Goal: Information Seeking & Learning: Understand process/instructions

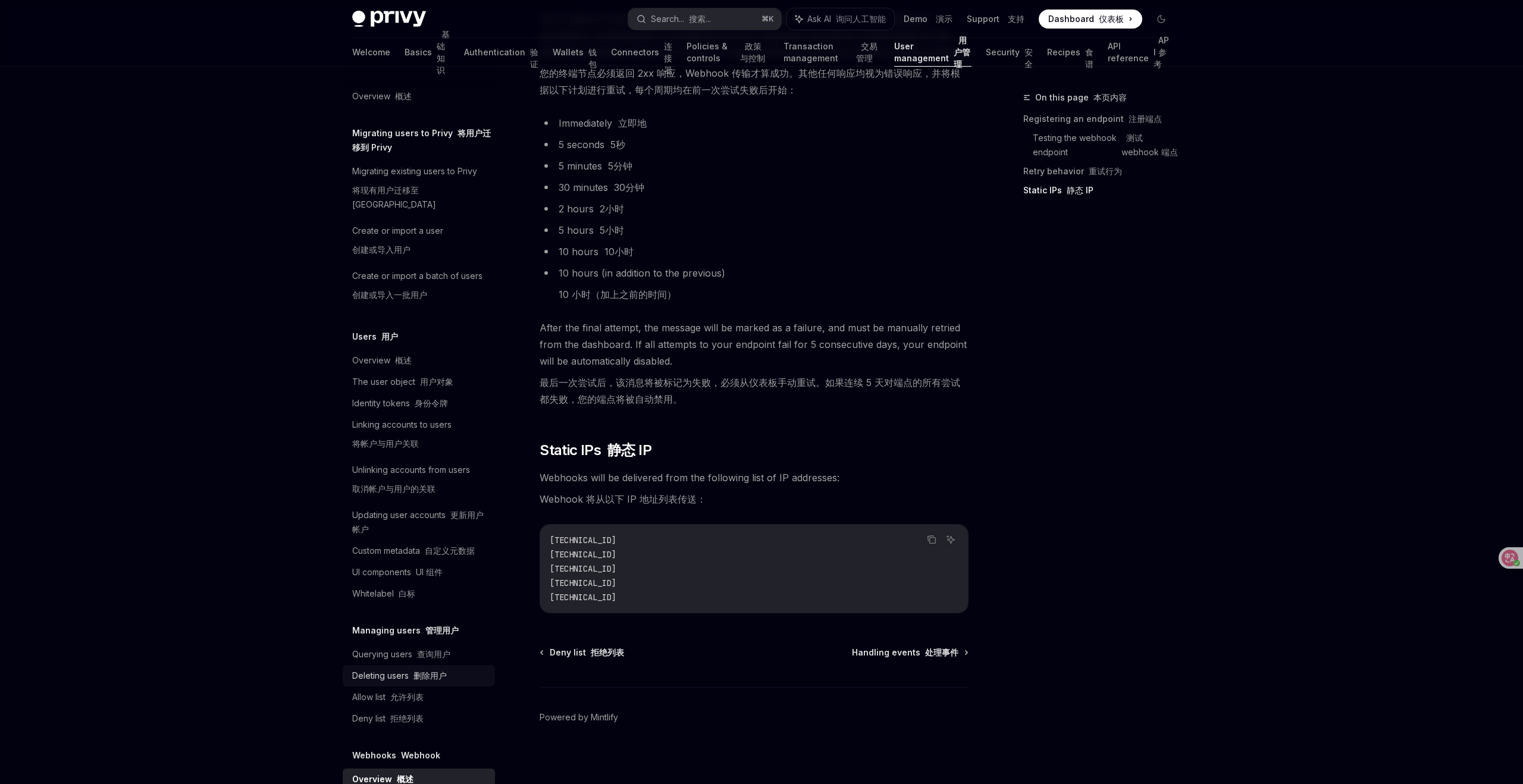
scroll to position [37, 0]
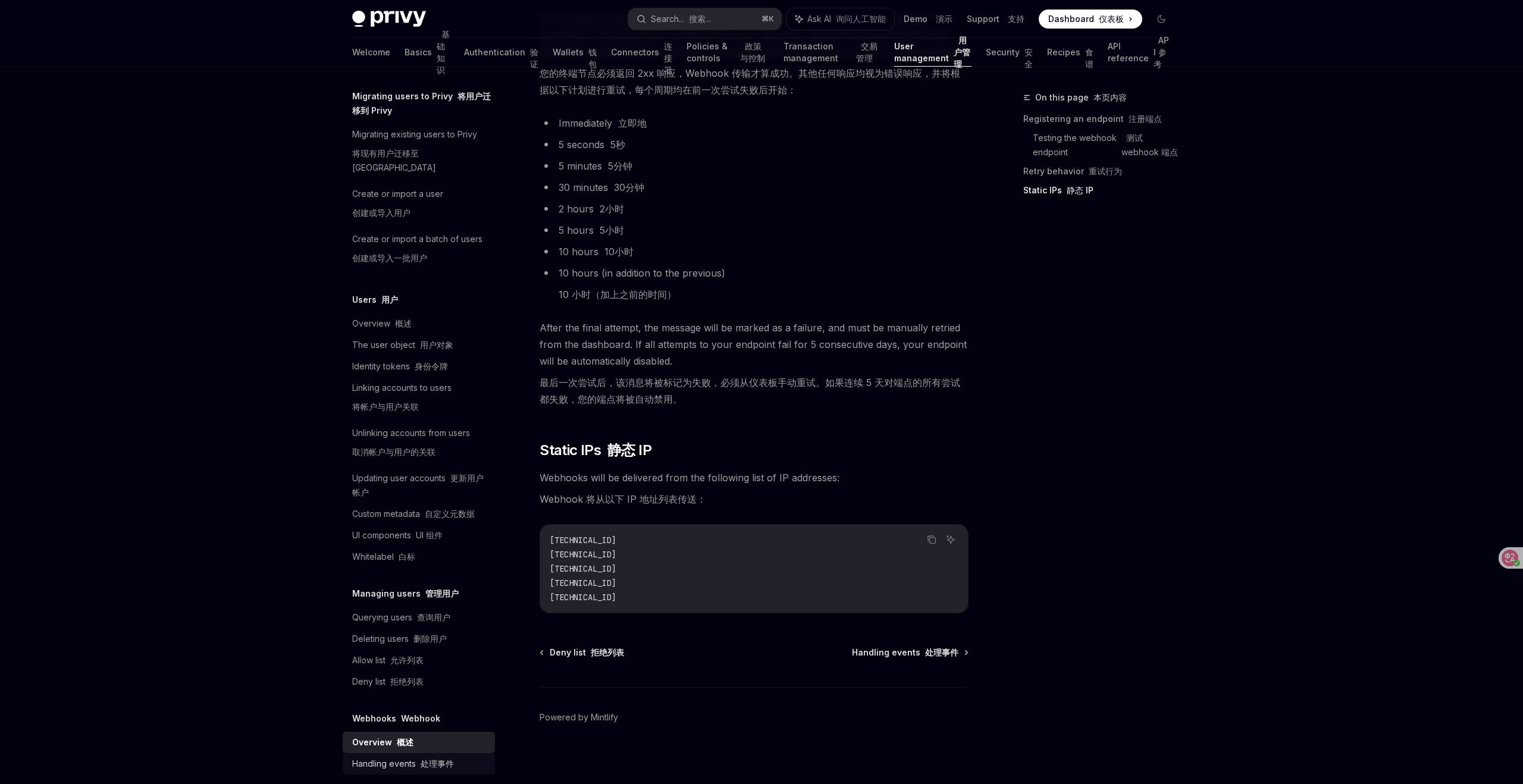
click at [424, 758] on font "处理事件" at bounding box center [437, 763] width 34 height 10
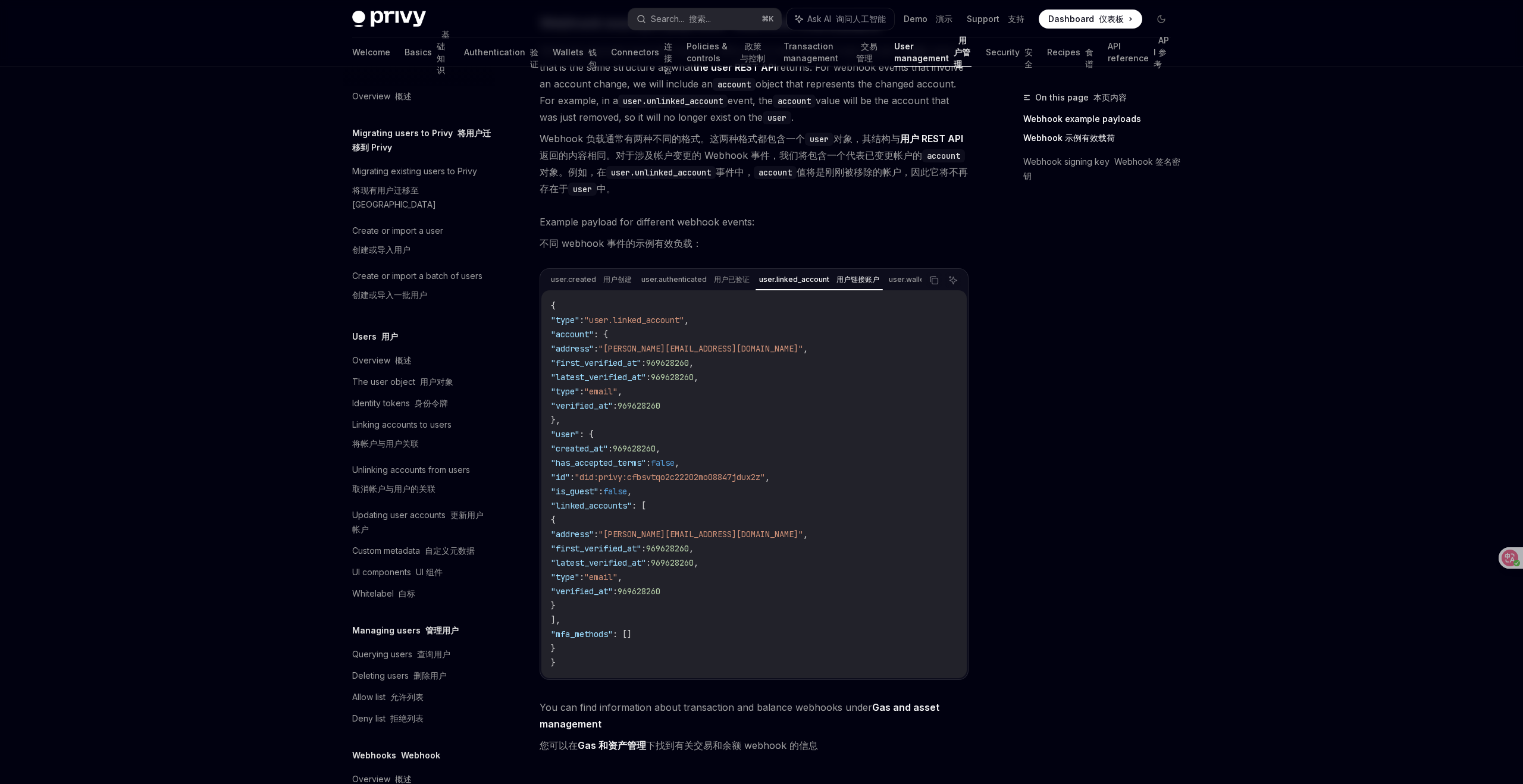
scroll to position [228, 0]
click at [873, 411] on code "{ "type" : "user.linked_account" , "account" : { "address" : "bilbo@privy.io" ,…" at bounding box center [754, 480] width 406 height 371
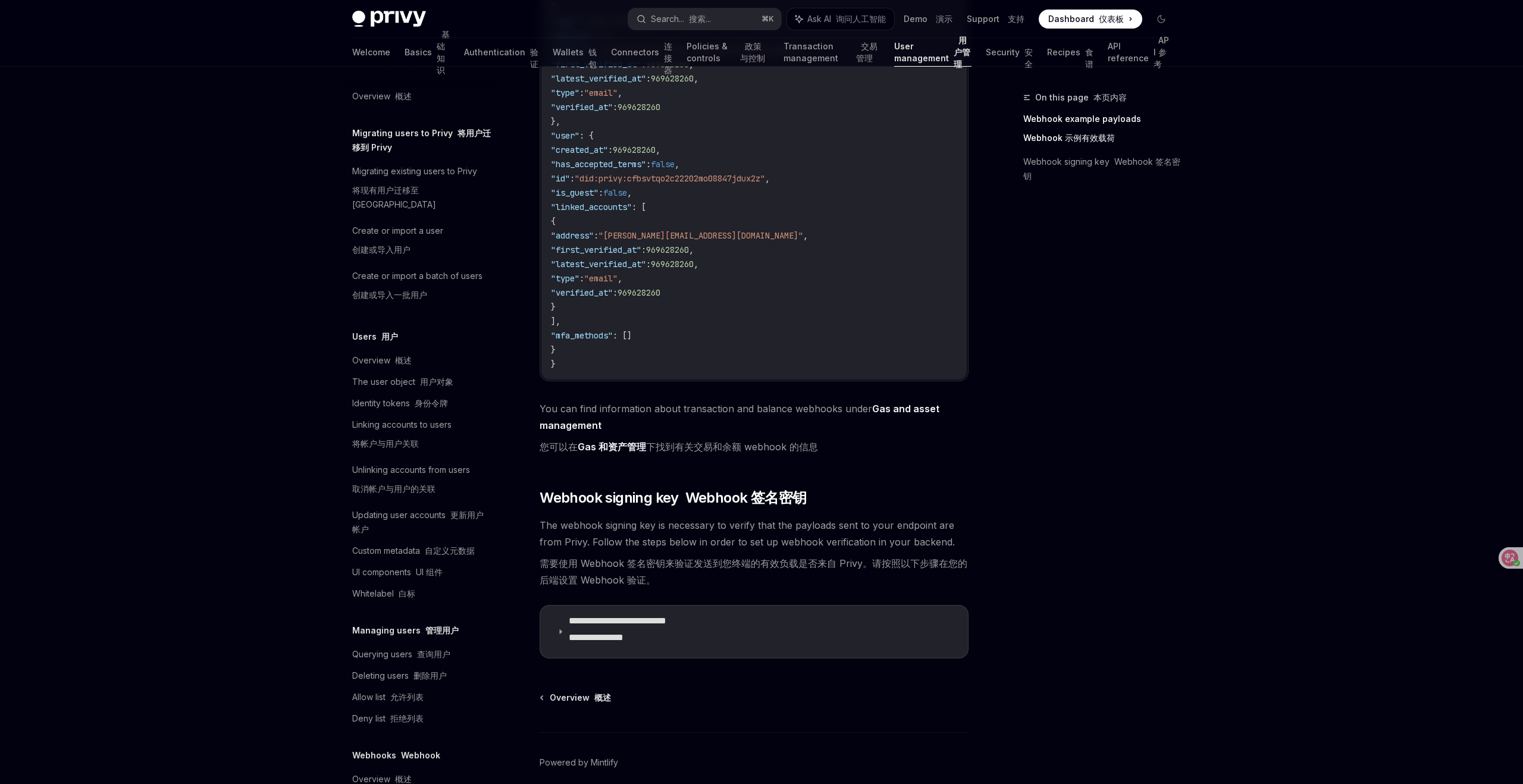
scroll to position [523, 0]
click at [1062, 291] on div "On this page 本页内容 Webhook example payloads Webhook 示例有效载荷 Webhook signing key W…" at bounding box center [1089, 437] width 181 height 693
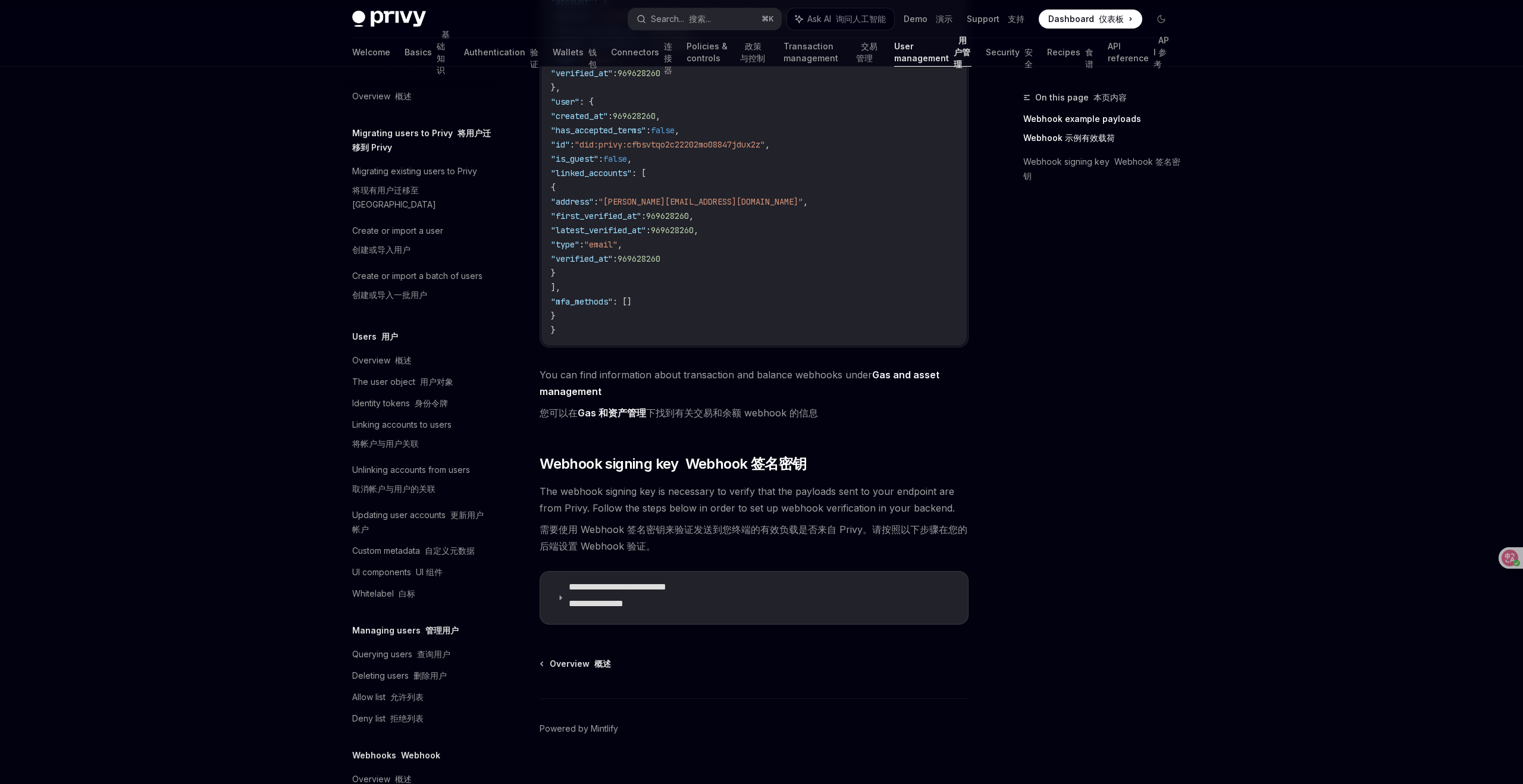
scroll to position [579, 0]
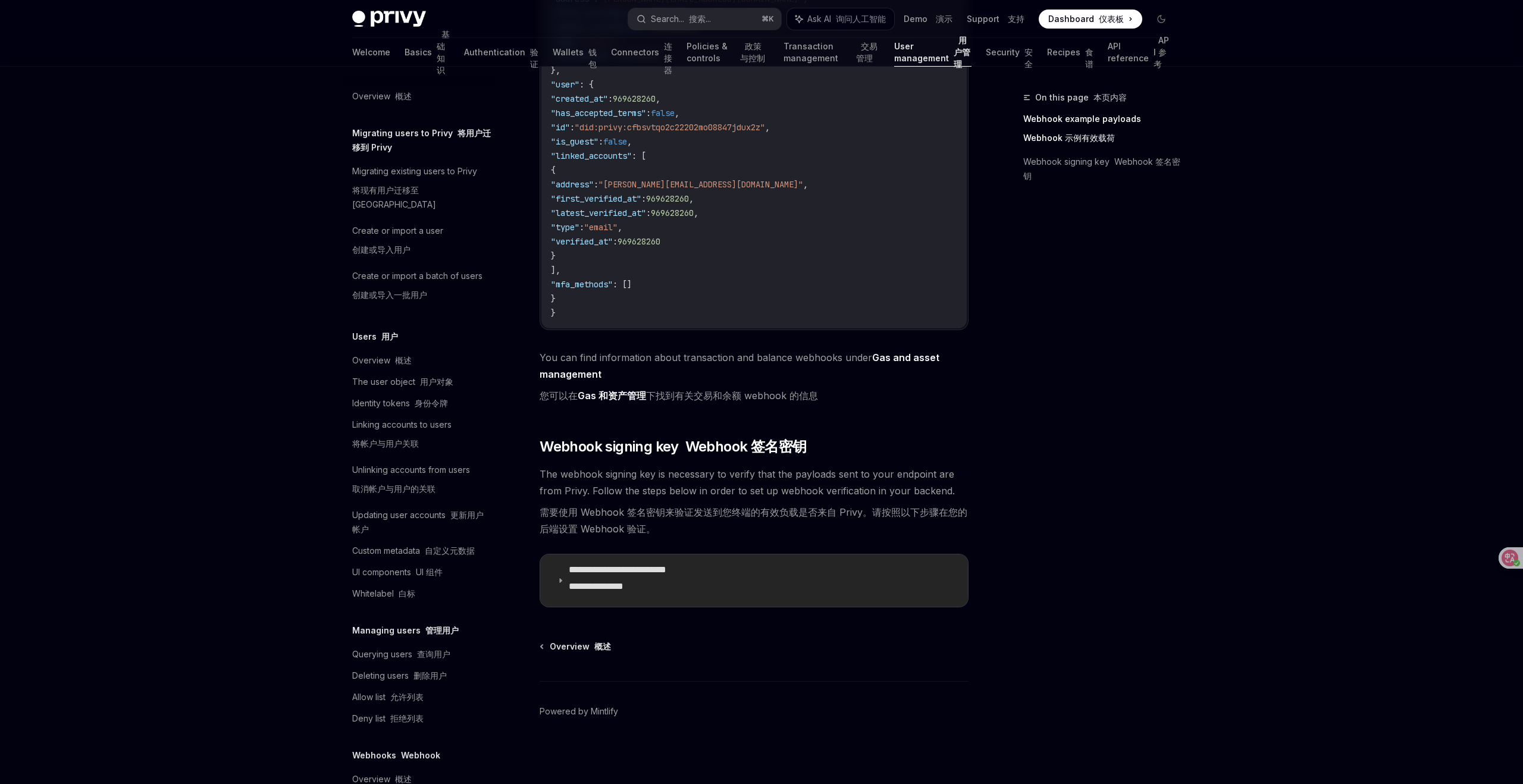
click at [557, 583] on icon at bounding box center [560, 580] width 7 height 7
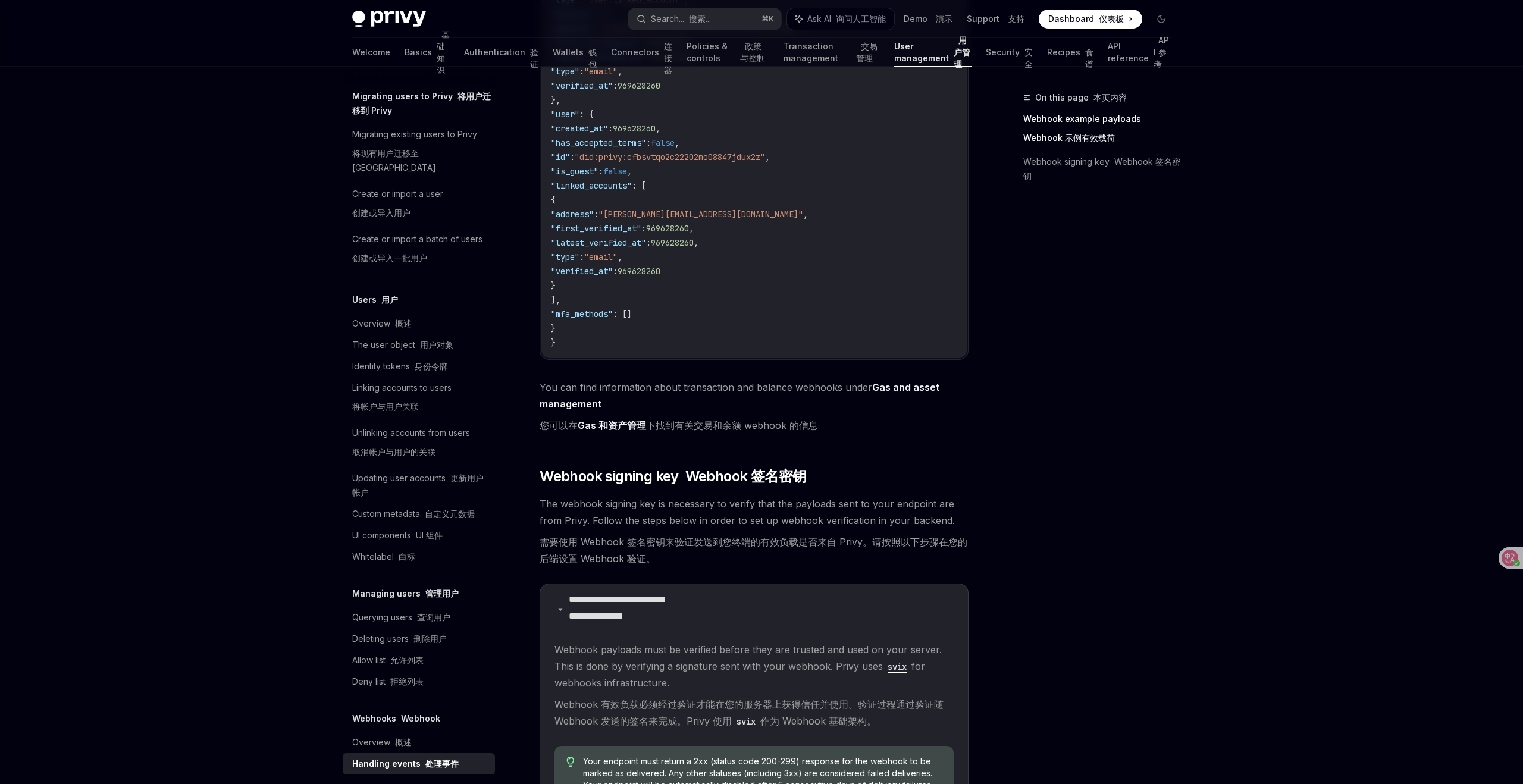
scroll to position [543, 0]
click at [383, 735] on div "Overview 概述" at bounding box center [382, 742] width 60 height 14
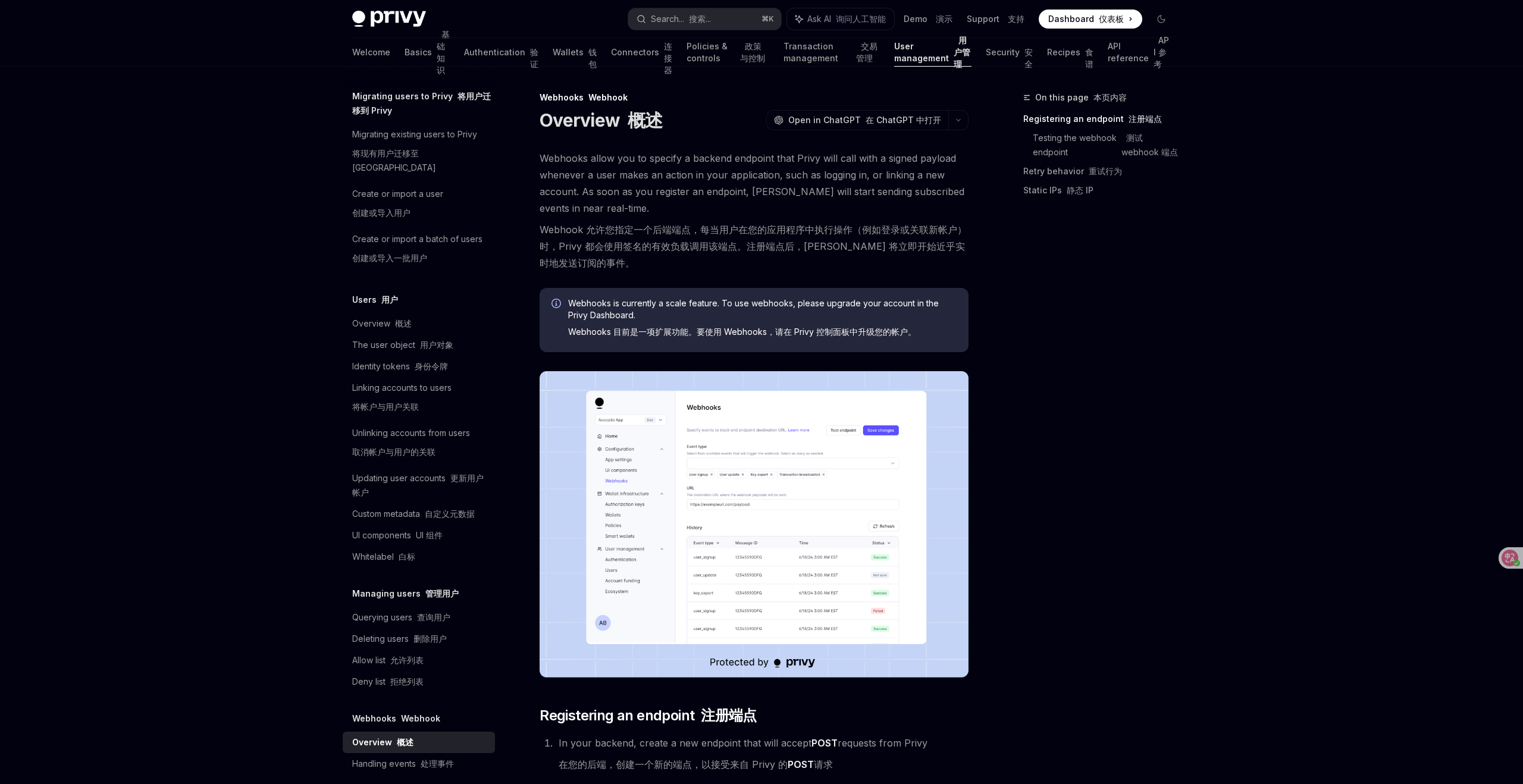
click at [807, 490] on img at bounding box center [754, 524] width 429 height 306
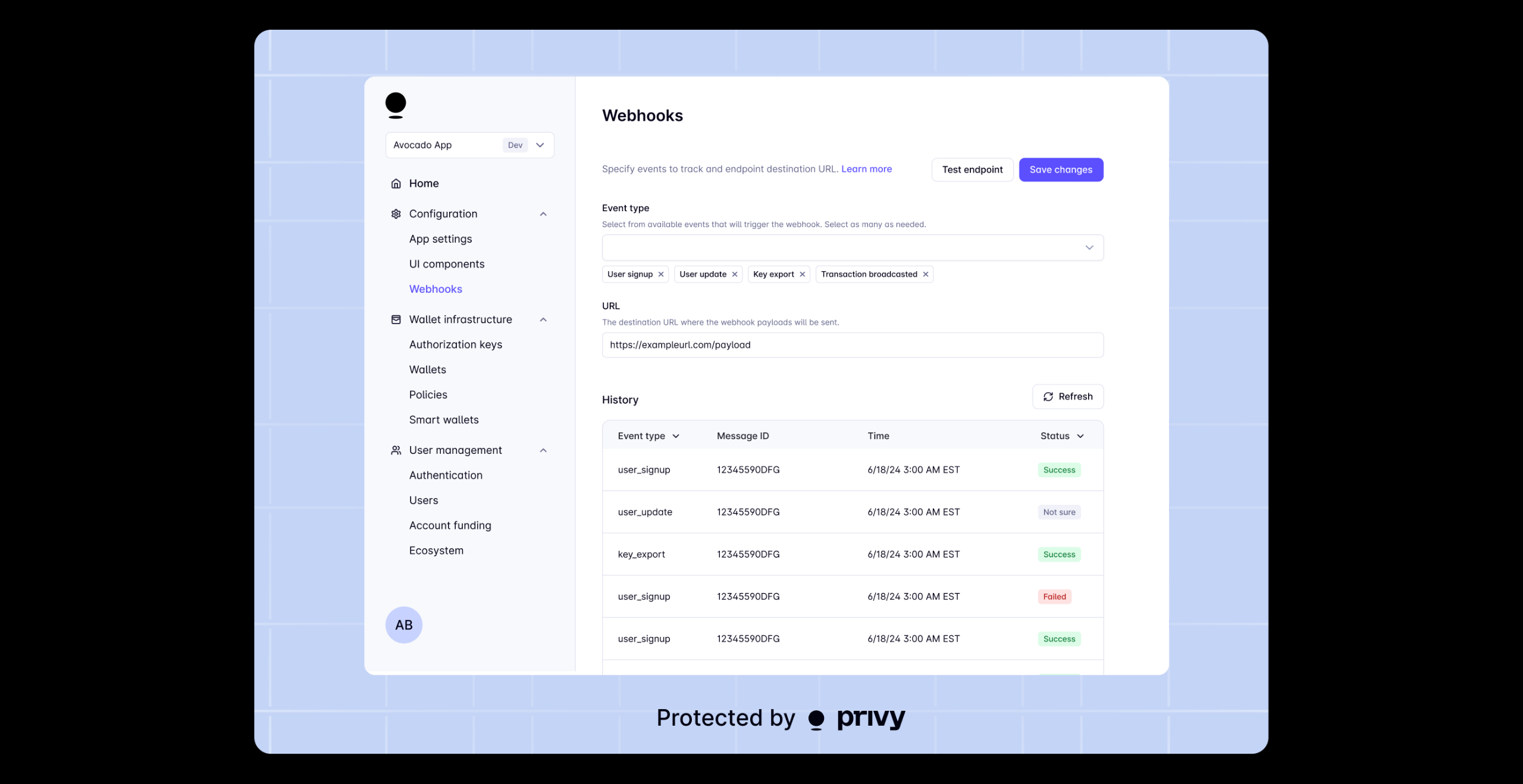
click at [807, 490] on img at bounding box center [762, 392] width 1014 height 724
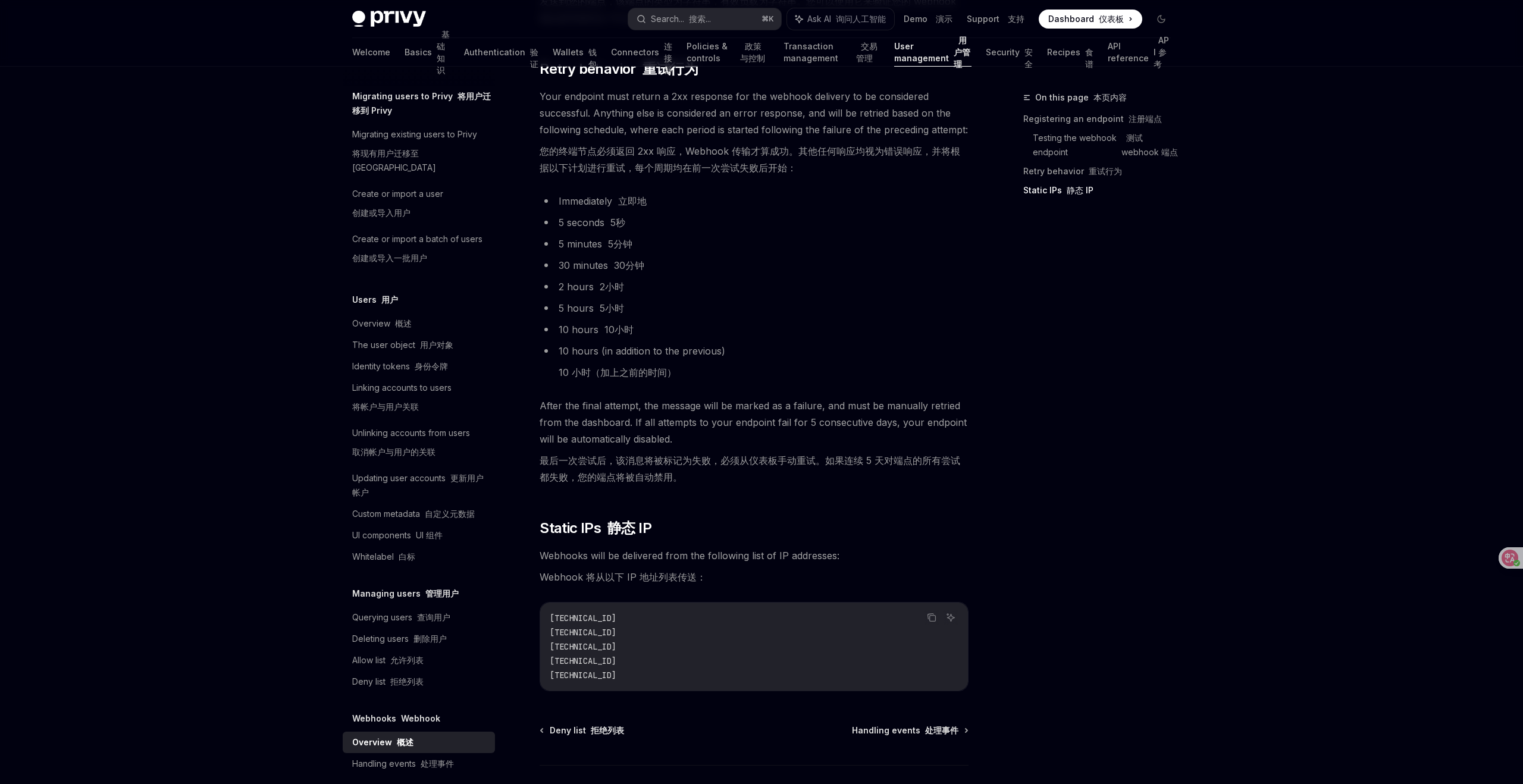
scroll to position [2037, 0]
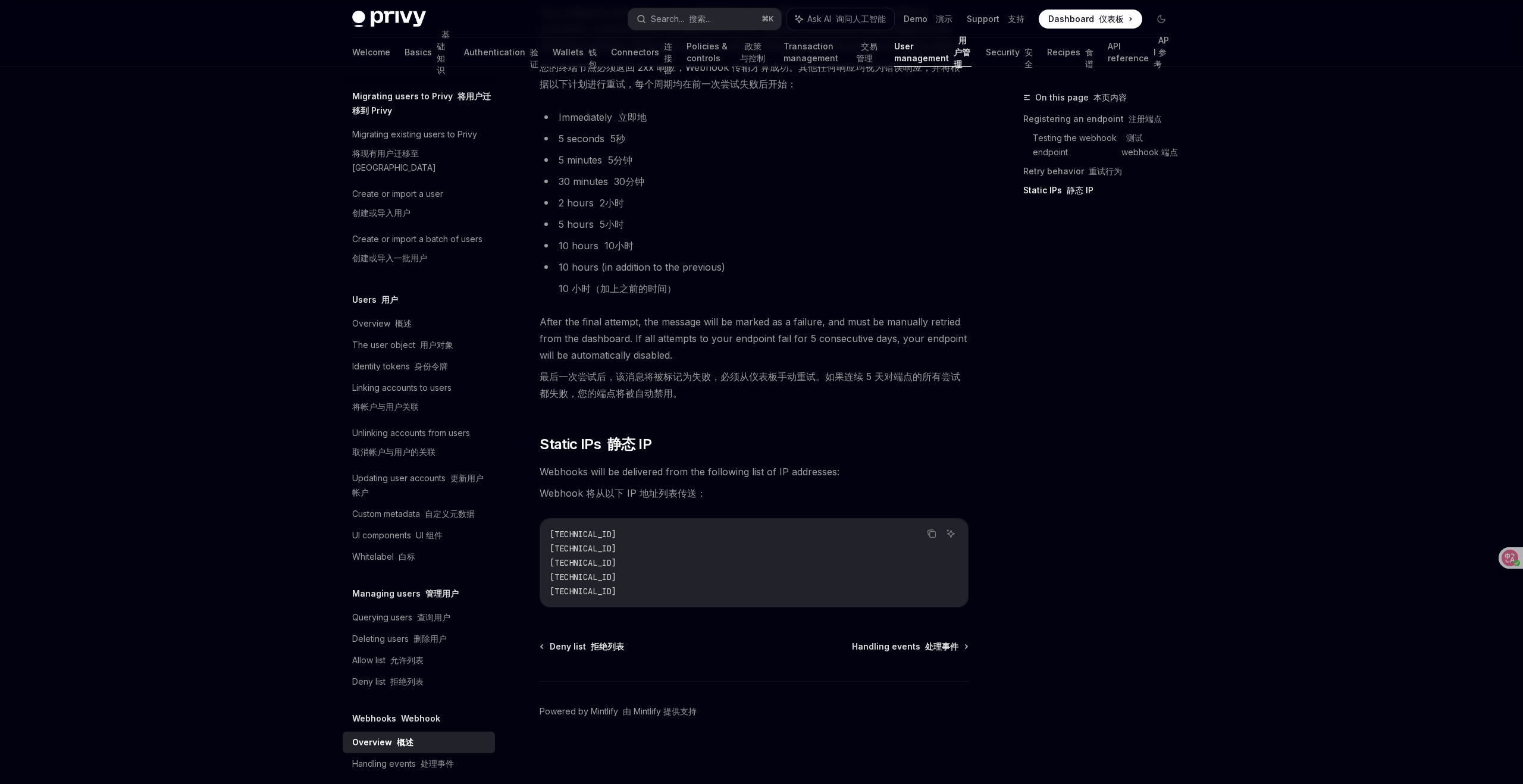
click at [799, 151] on li "5 minutes 5分钟" at bounding box center [754, 160] width 429 height 17
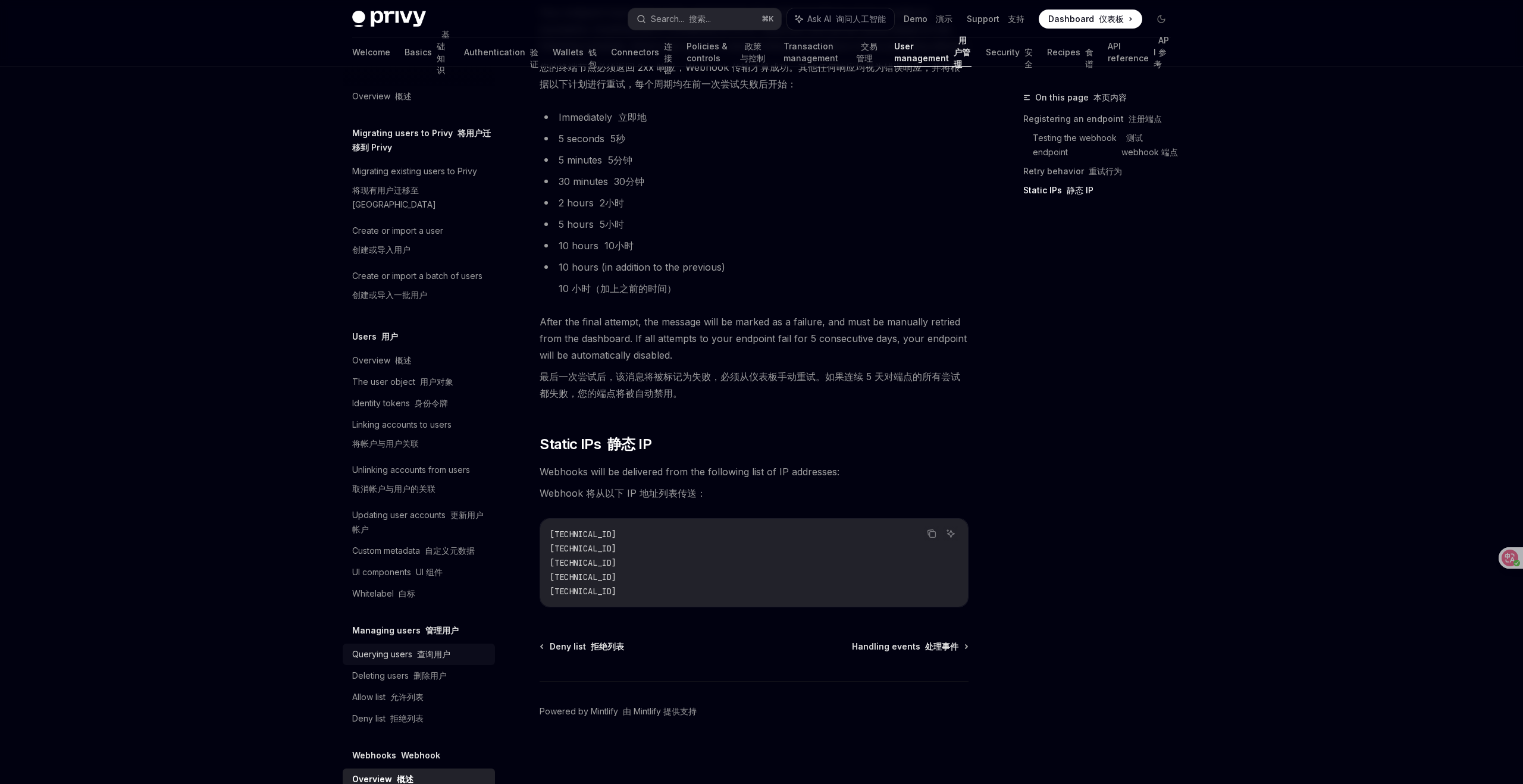
scroll to position [37, 0]
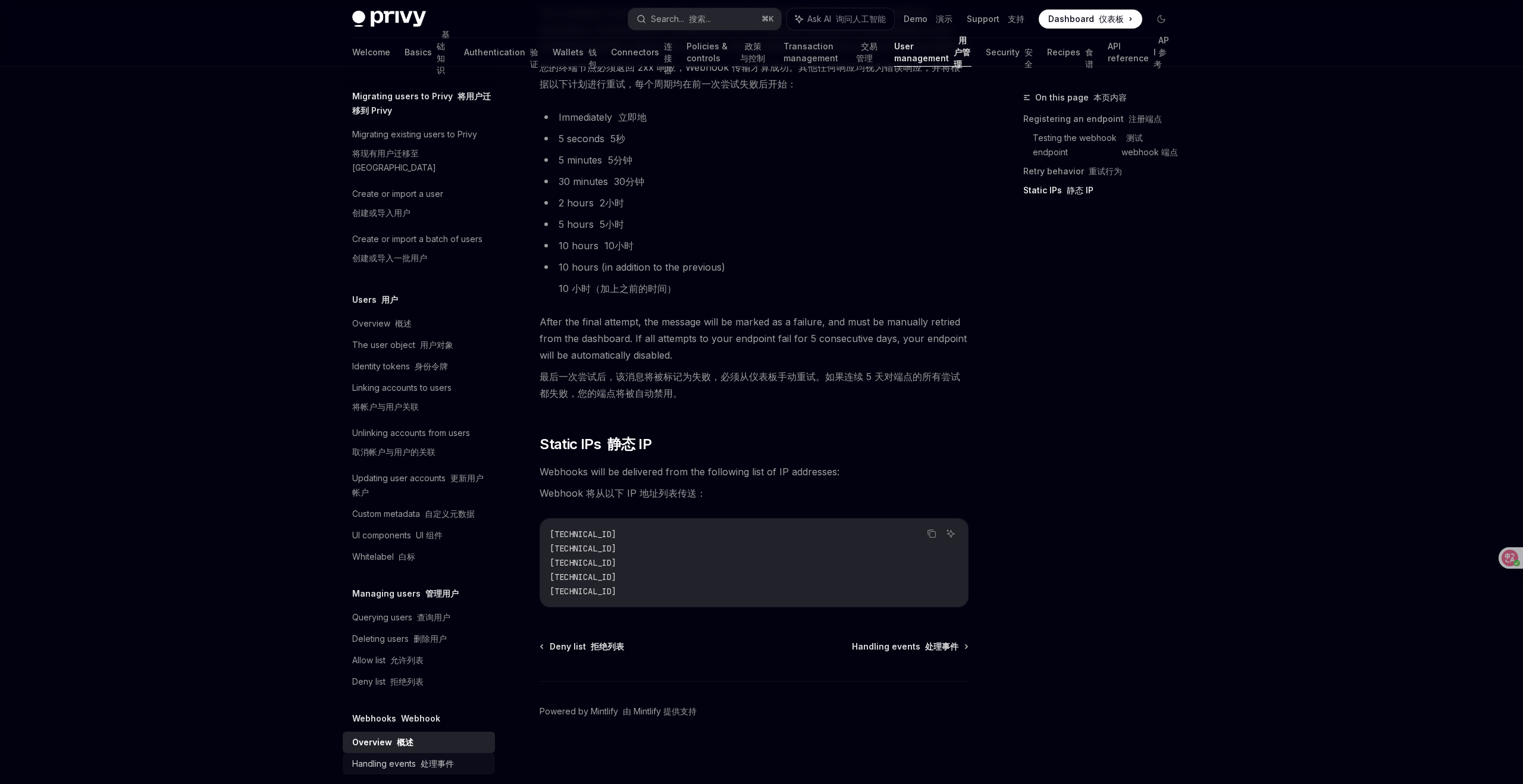
click at [368, 757] on div "Handling events 处理事件" at bounding box center [403, 764] width 102 height 14
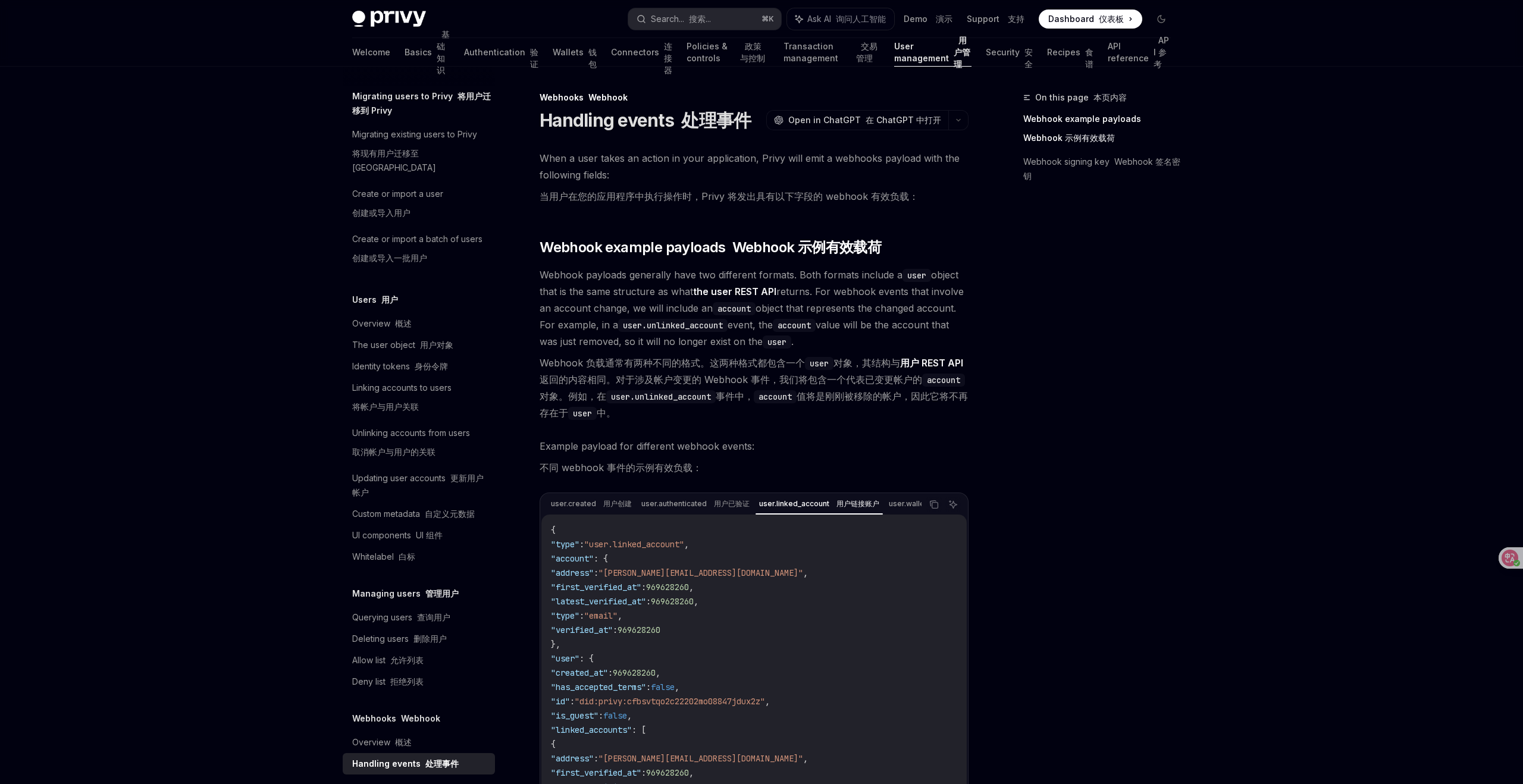
click at [1340, 439] on div "Privy Docs home page Search... 搜索... ⌘ K Ask AI 询问人工智能 Demo 演示 Support 支持 Dashb…" at bounding box center [762, 678] width 1523 height 1358
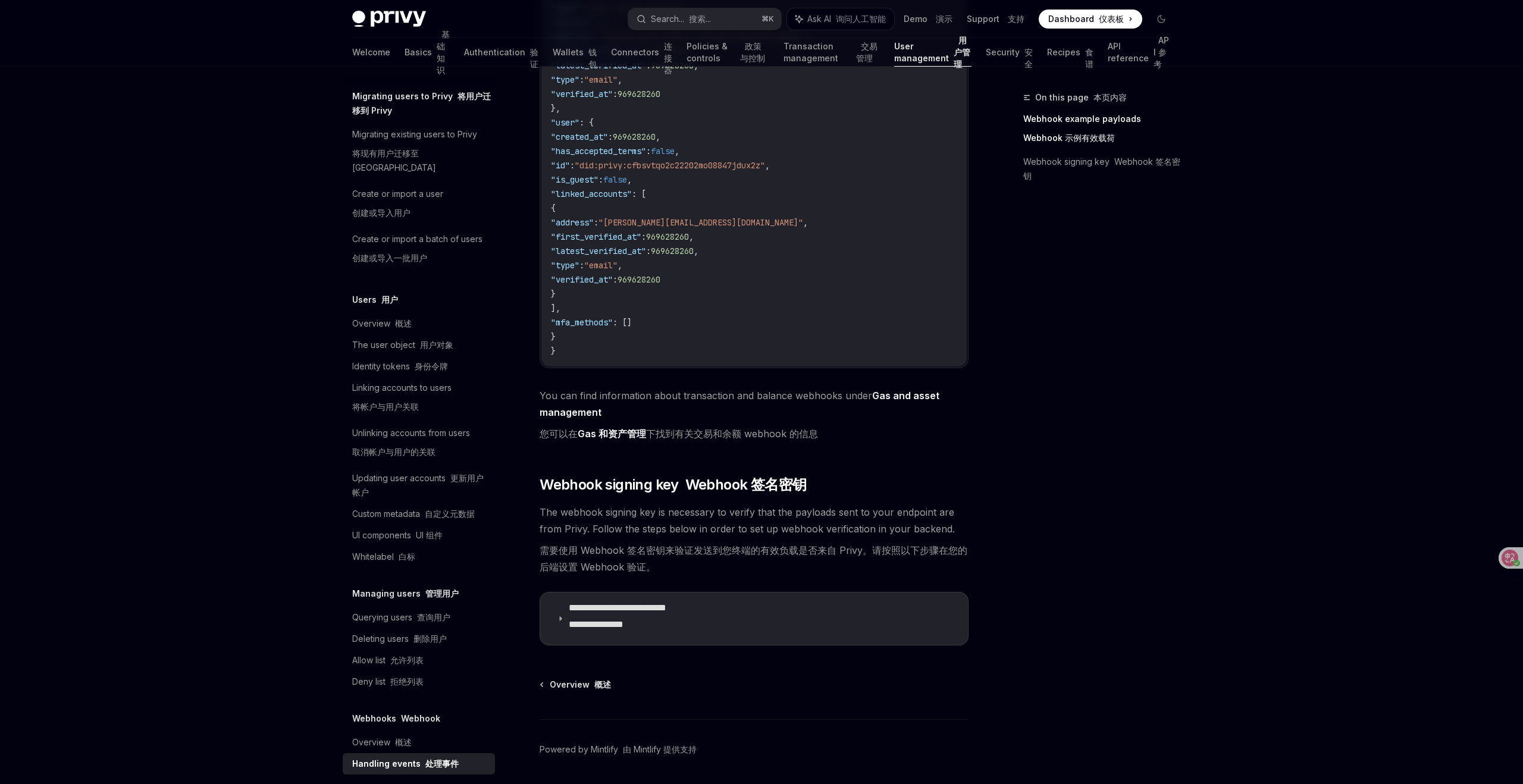
scroll to position [537, 0]
click at [616, 623] on font "**********" at bounding box center [596, 623] width 55 height 9
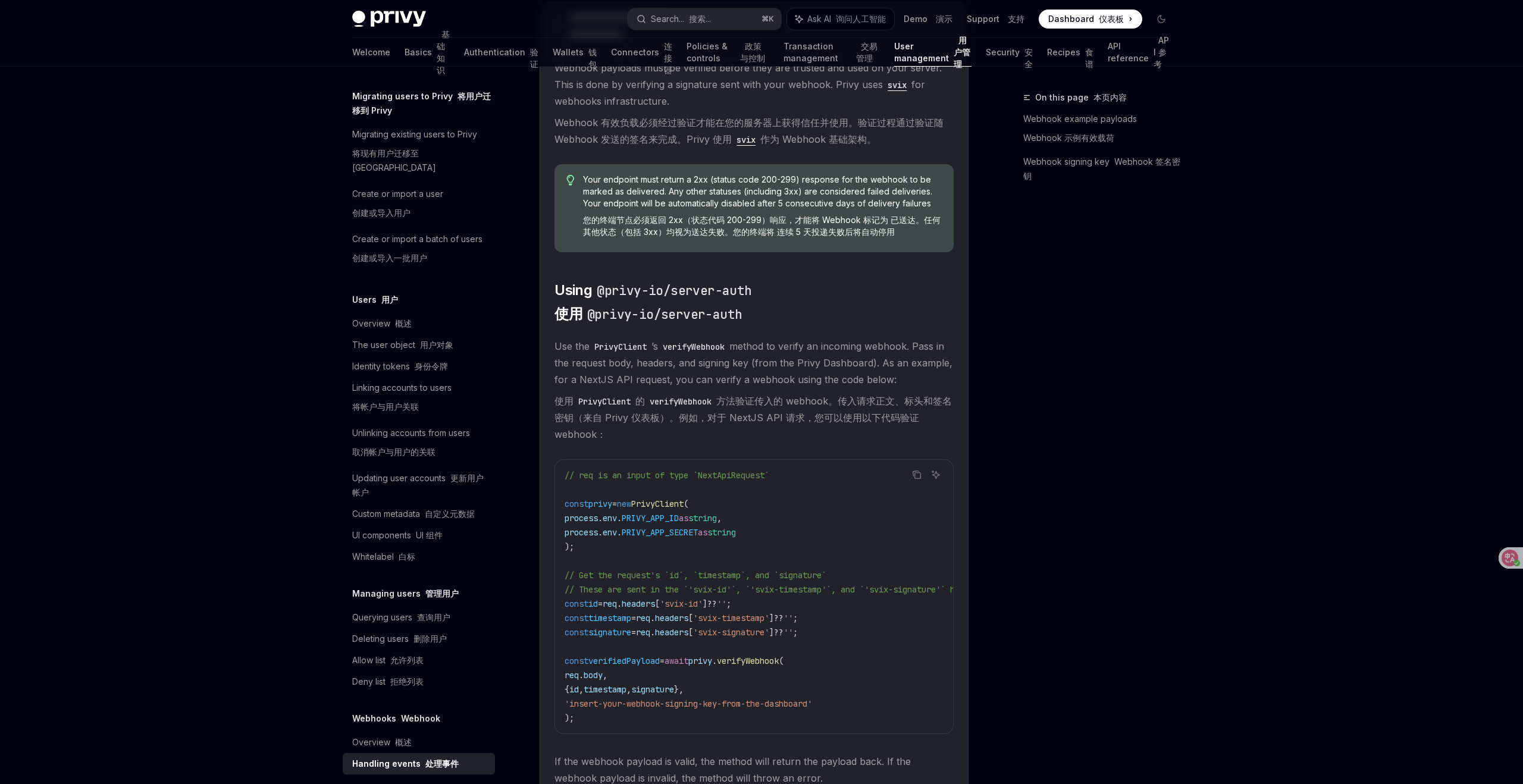
scroll to position [1127, 0]
click at [576, 605] on span "const" at bounding box center [576, 602] width 24 height 11
drag, startPoint x: 564, startPoint y: 603, endPoint x: 845, endPoint y: 641, distance: 283.6
click at [845, 641] on code "// req is an input of type `NextApiRequest` const privy = new PrivyClient ( pro…" at bounding box center [819, 595] width 509 height 257
copy code "const id = req . headers [ 'svix-id' ] ?? '' ; const timestamp = req . headers …"
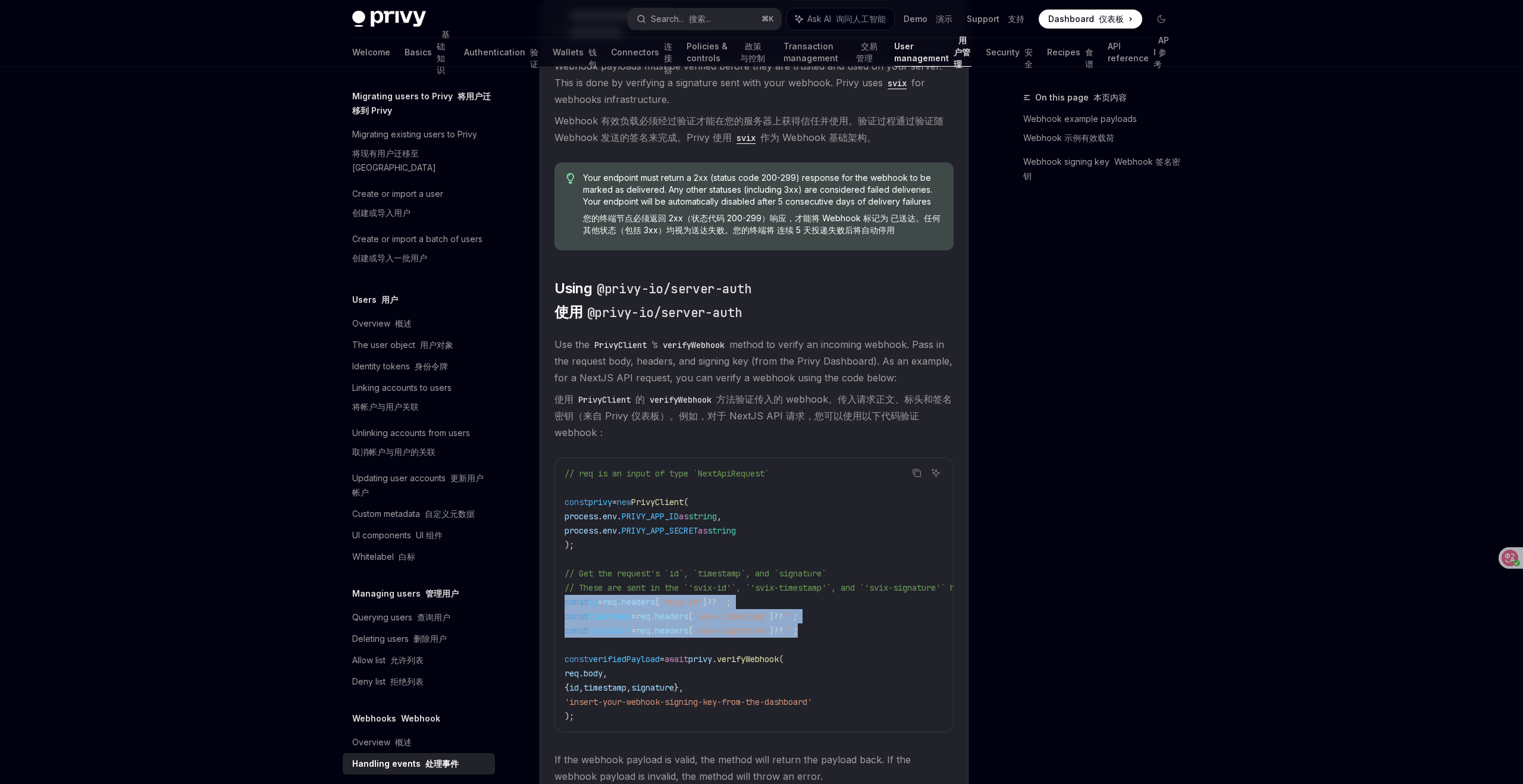
click at [876, 441] on font "使用 PrivyClient 的 verifyWebhook 方法验证传入的 webhook。传入请求正文、标头和签名密钥（来自 Privy 仪表板）。例如，…" at bounding box center [754, 415] width 399 height 50
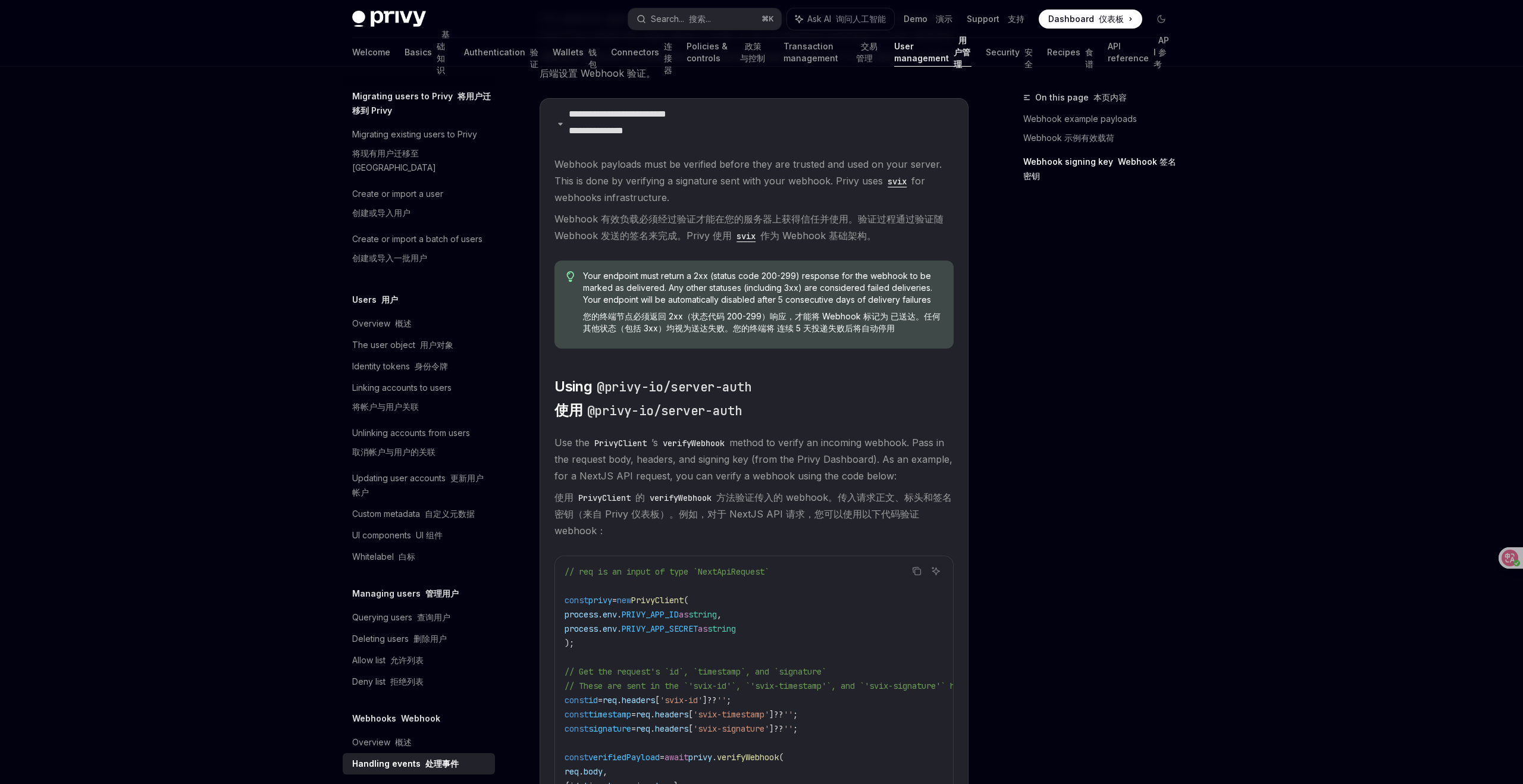
scroll to position [911, 0]
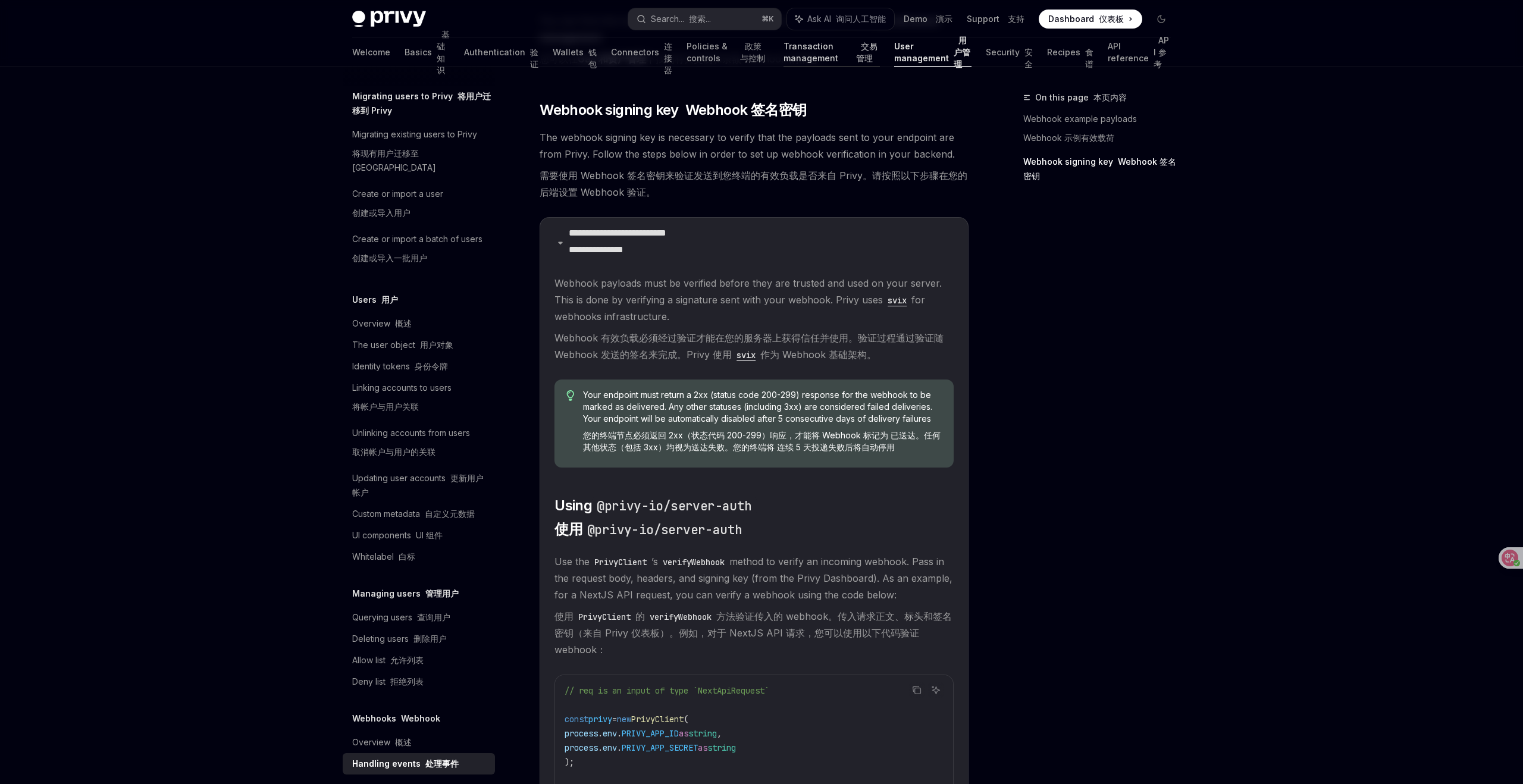
type textarea "*"
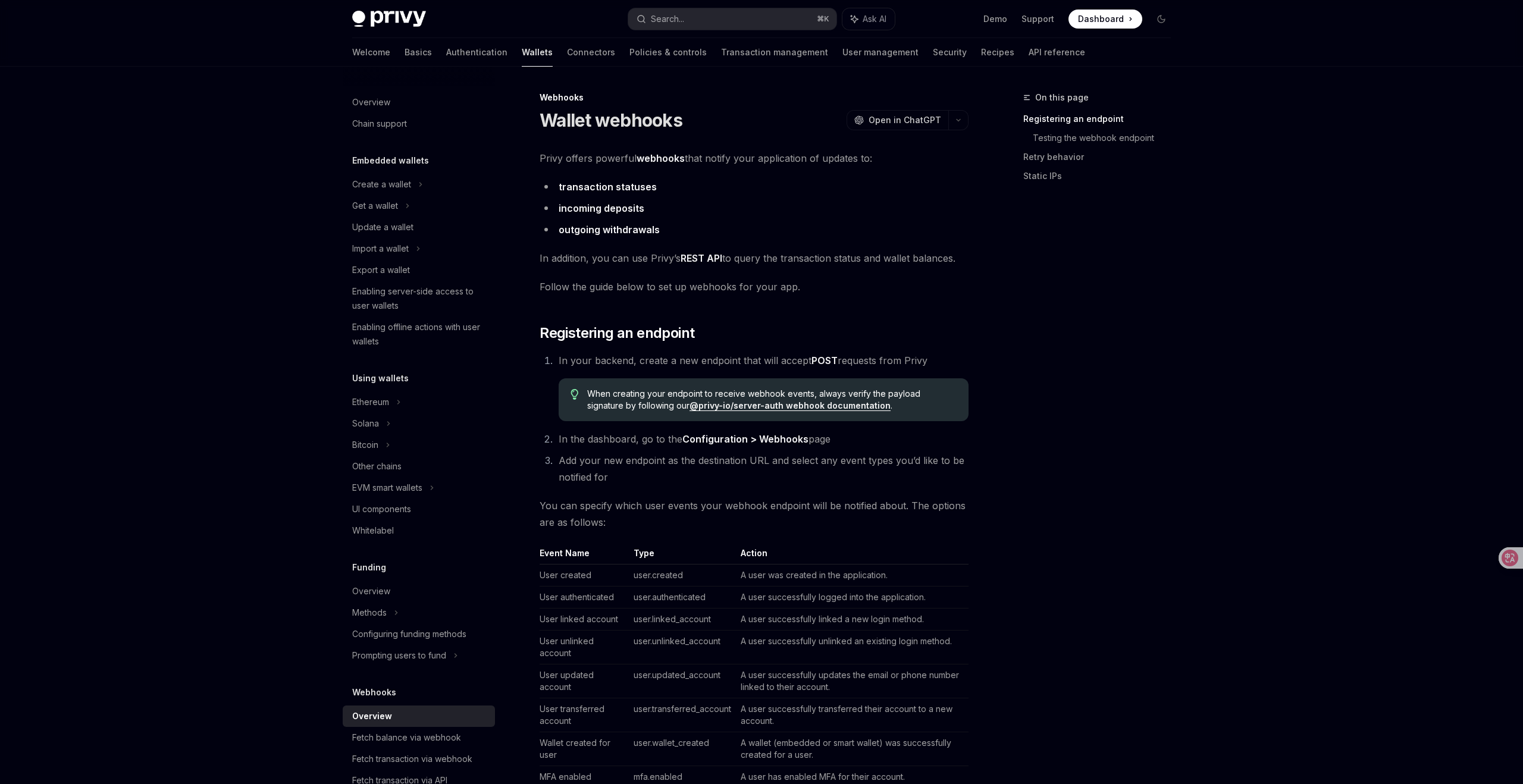
scroll to position [157, 0]
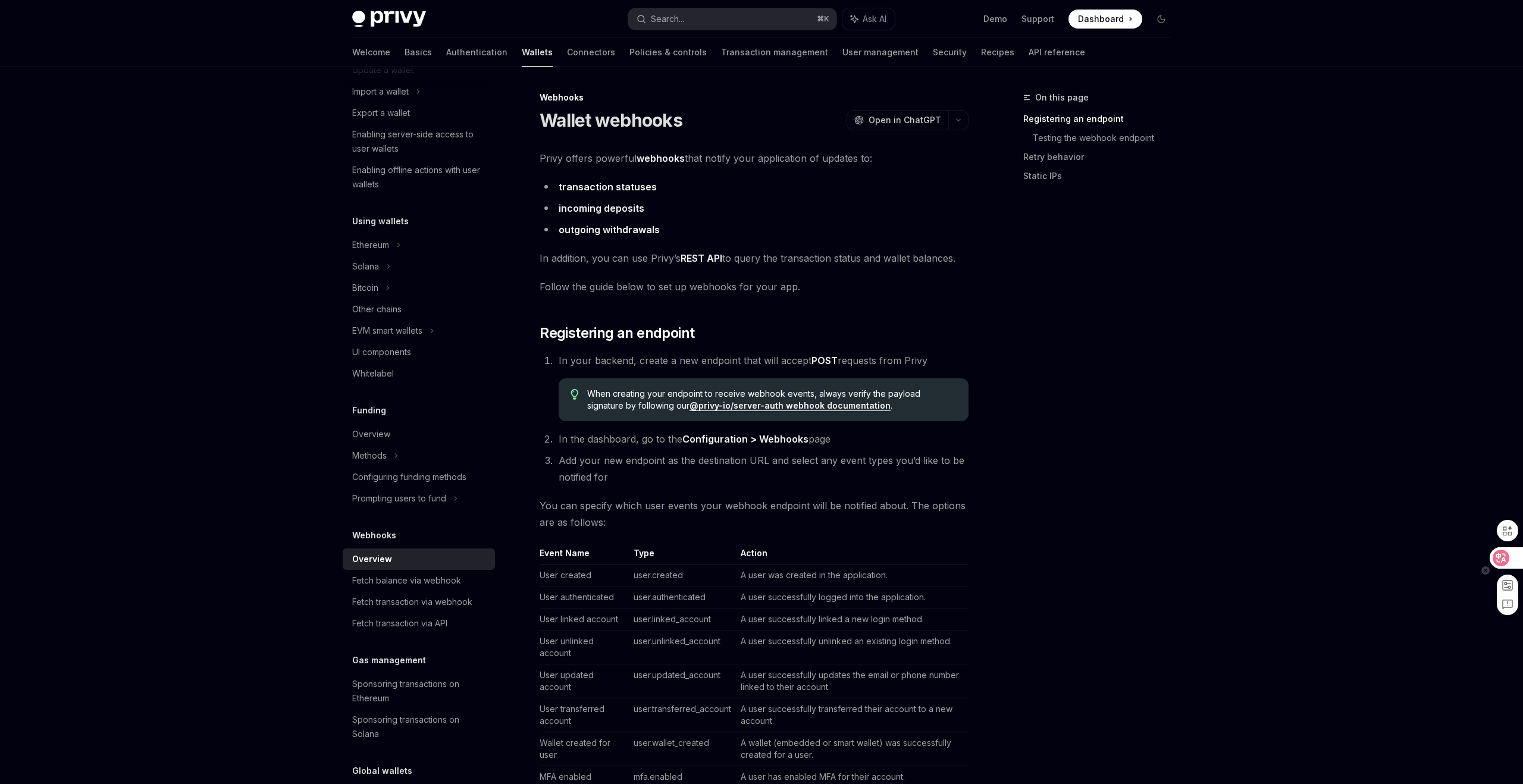
click at [1497, 557] on icon at bounding box center [1501, 557] width 10 height 9
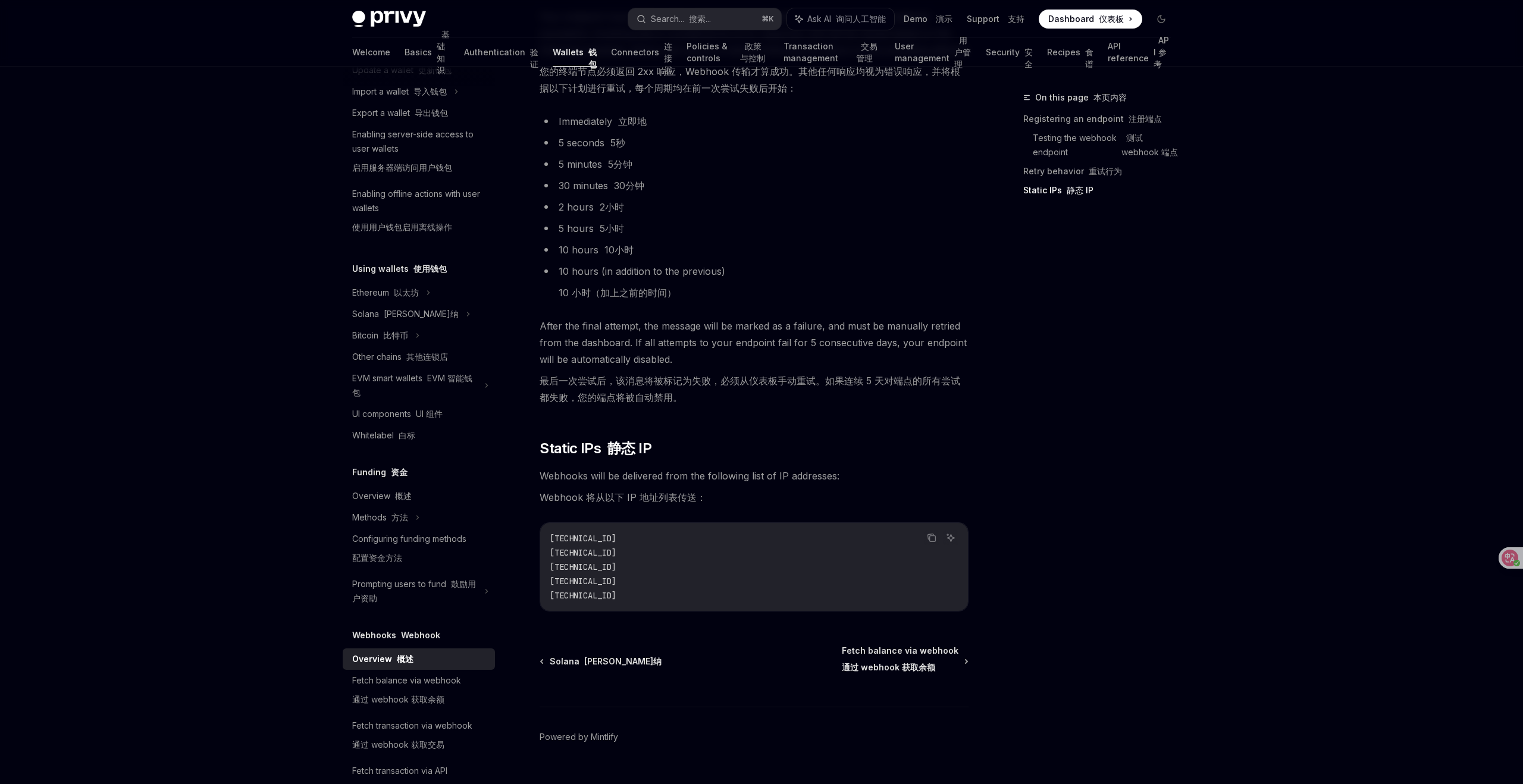
scroll to position [1775, 0]
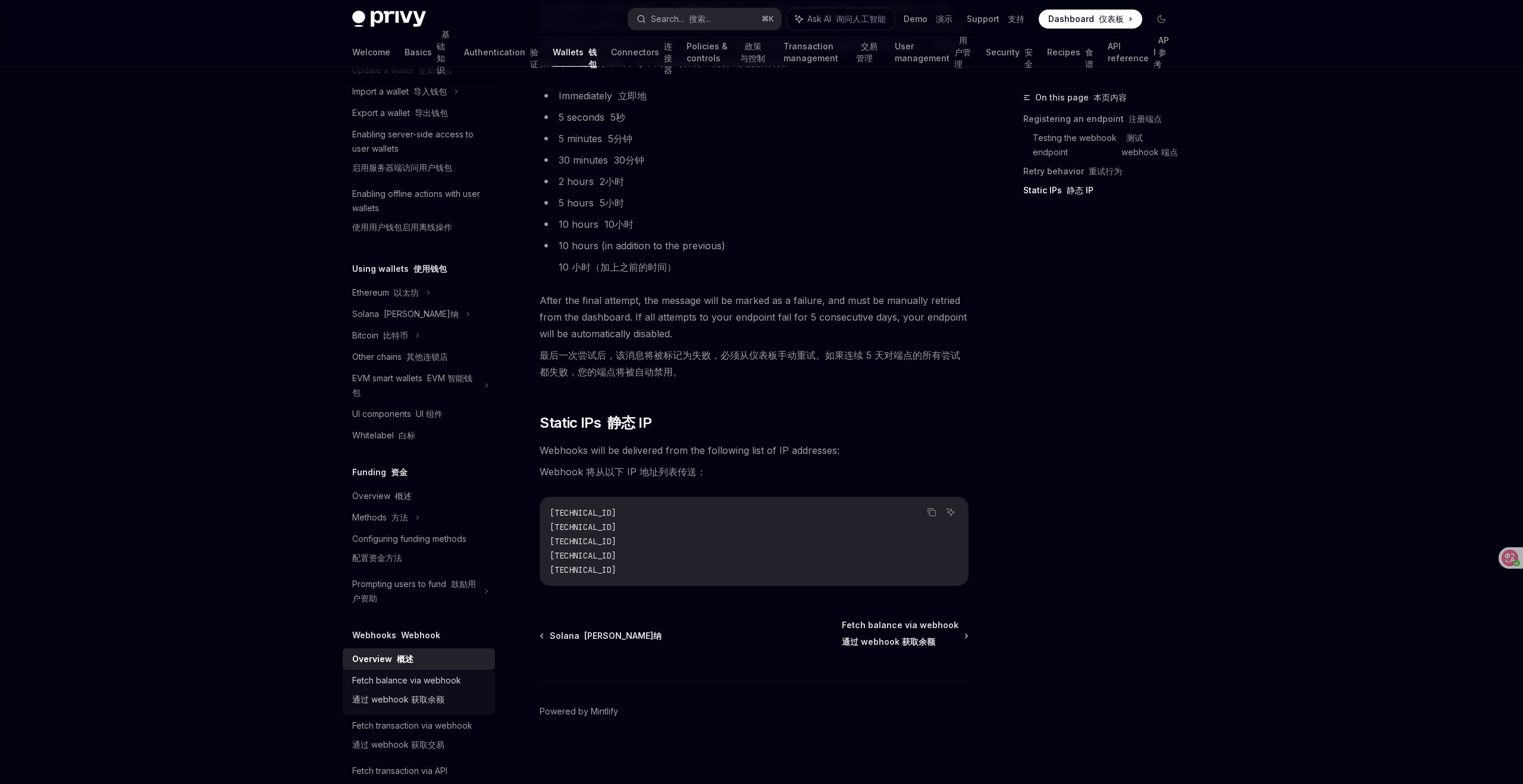
click at [433, 676] on div "Fetch balance via webhook 通过 webhook 获取余额" at bounding box center [406, 692] width 109 height 38
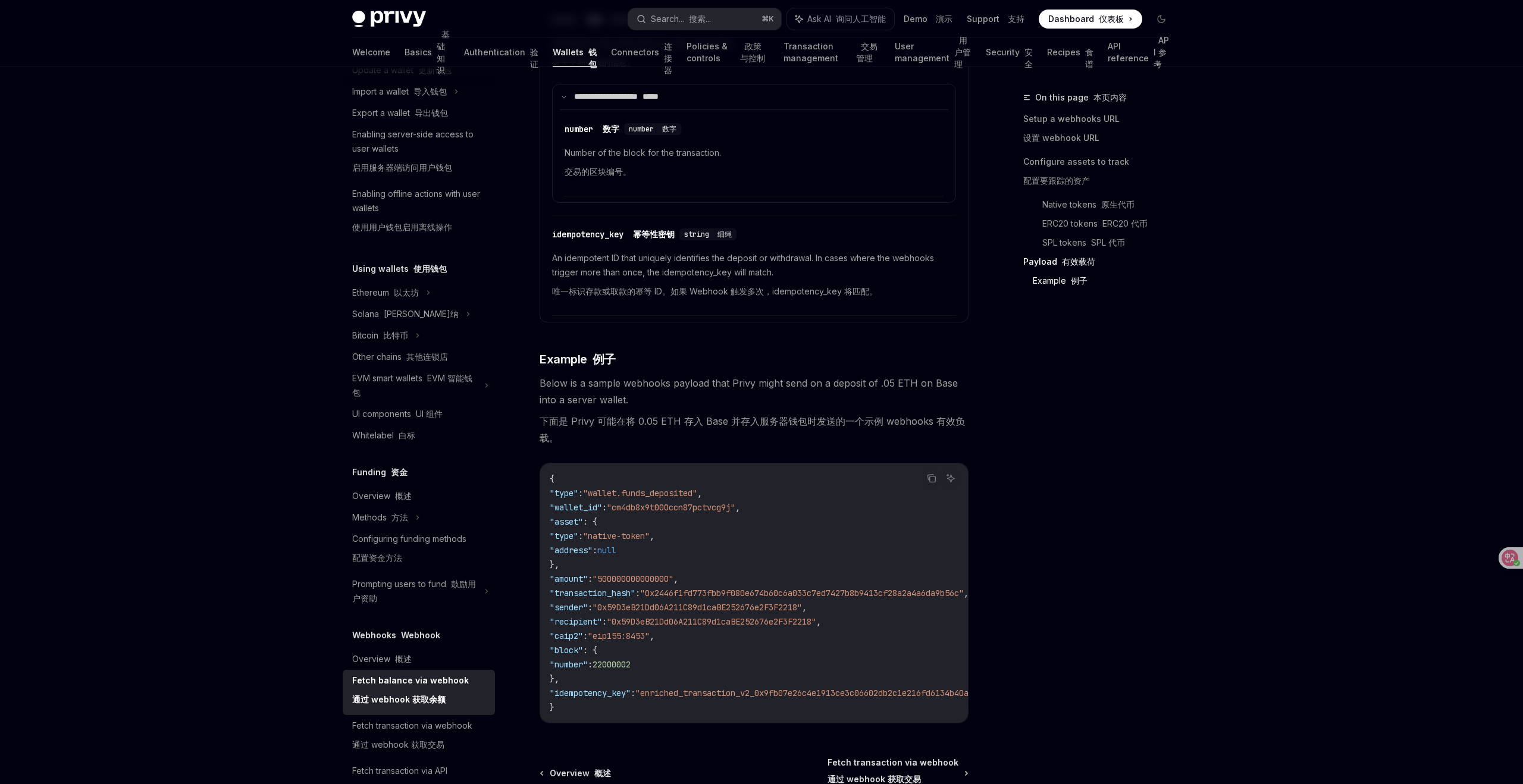
scroll to position [2845, 0]
click at [616, 687] on span ""idempotency_key"" at bounding box center [590, 691] width 81 height 11
drag, startPoint x: 621, startPoint y: 687, endPoint x: 566, endPoint y: 689, distance: 55.0
click at [566, 689] on span ""idempotency_key"" at bounding box center [590, 691] width 81 height 11
click at [558, 693] on div at bounding box center [558, 693] width 0 height 0
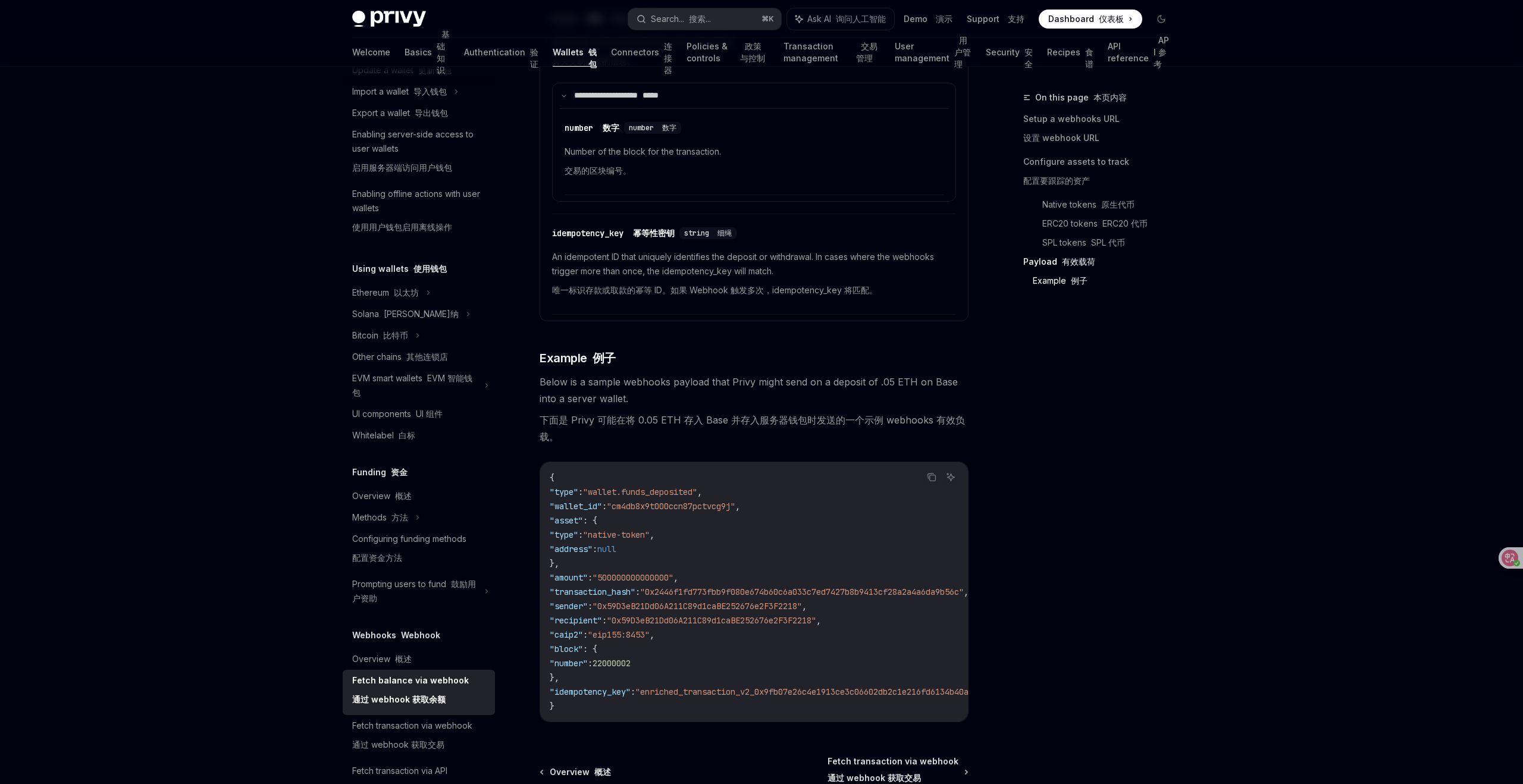
click at [1023, 560] on div "On this page 本页内容 Setup a webhooks URL 设置 webhook URL Configure assets to track…" at bounding box center [1089, 437] width 181 height 693
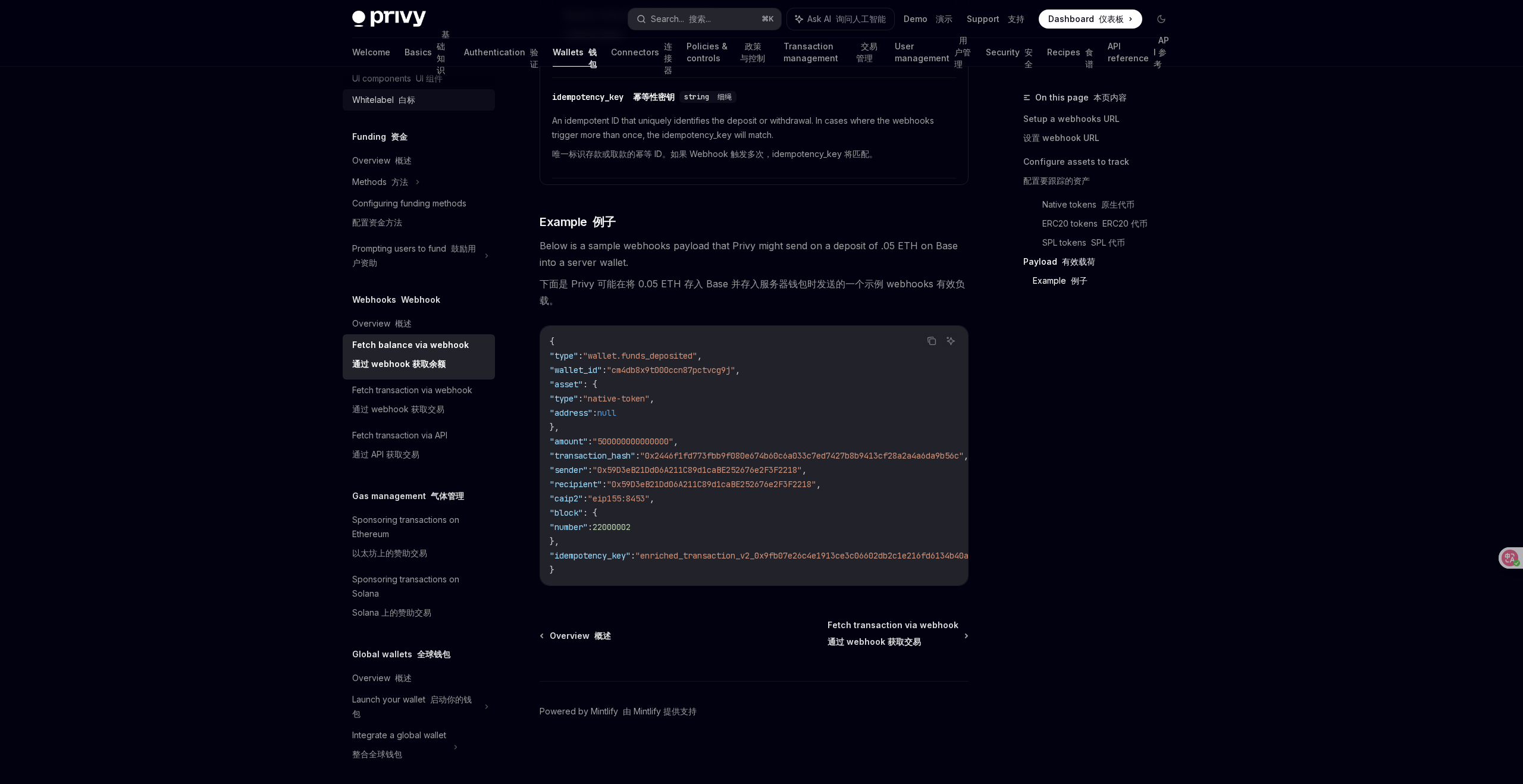
scroll to position [496, 0]
click at [407, 402] on font "通过 webhook 获取交易" at bounding box center [398, 405] width 92 height 10
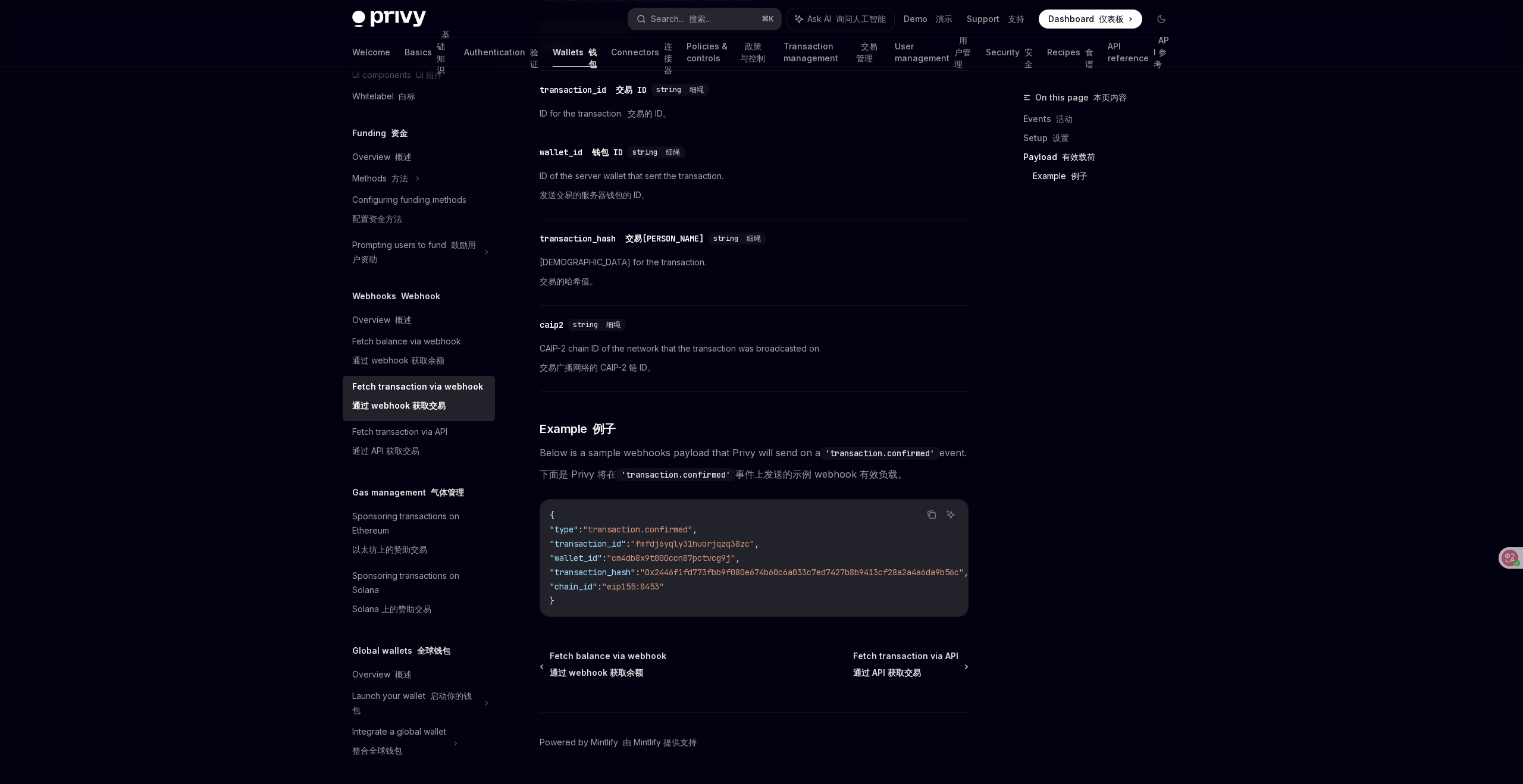
scroll to position [1803, 0]
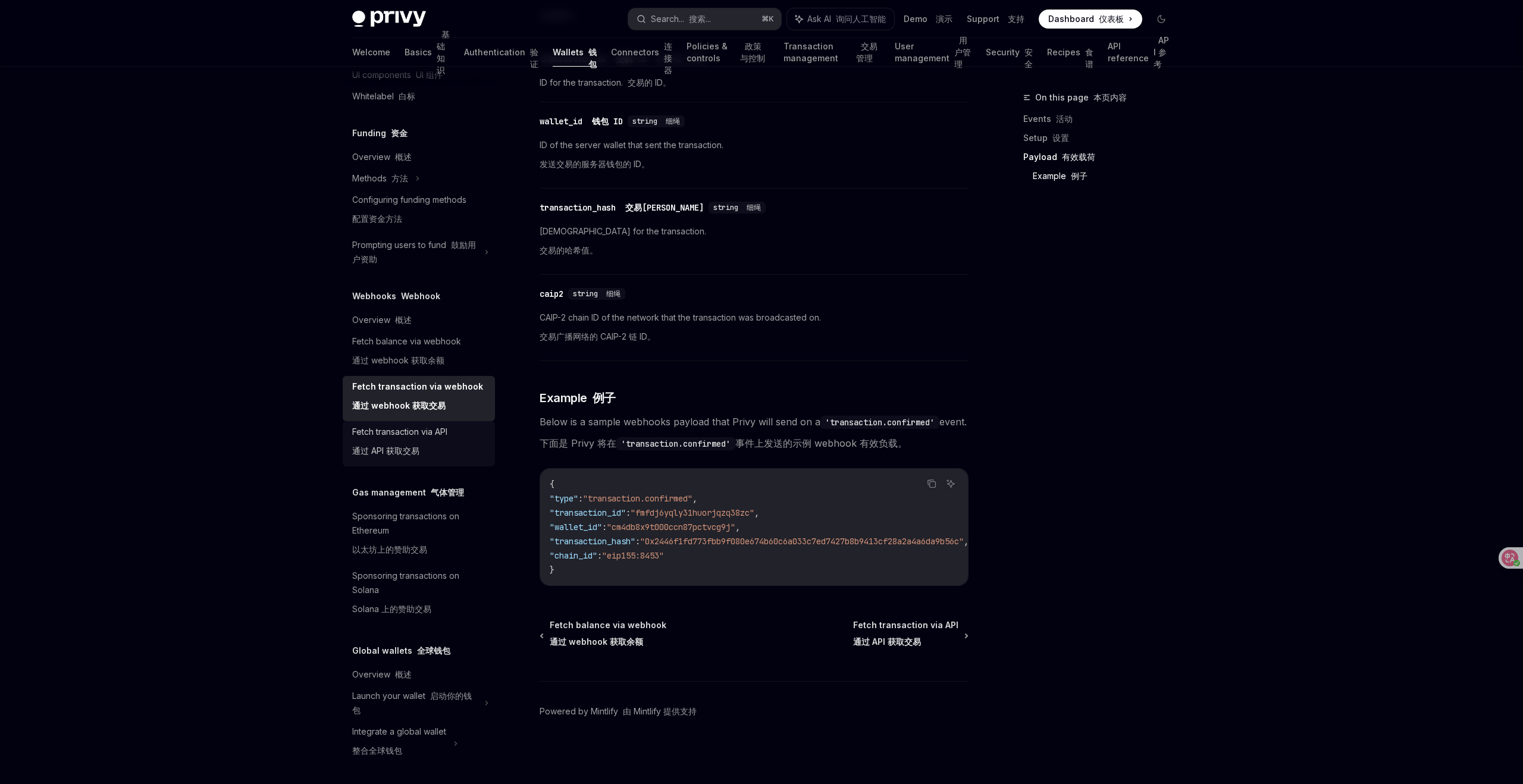
click at [406, 440] on div "Fetch transaction via API 通过 API 获取交易" at bounding box center [399, 443] width 95 height 38
type textarea "*"
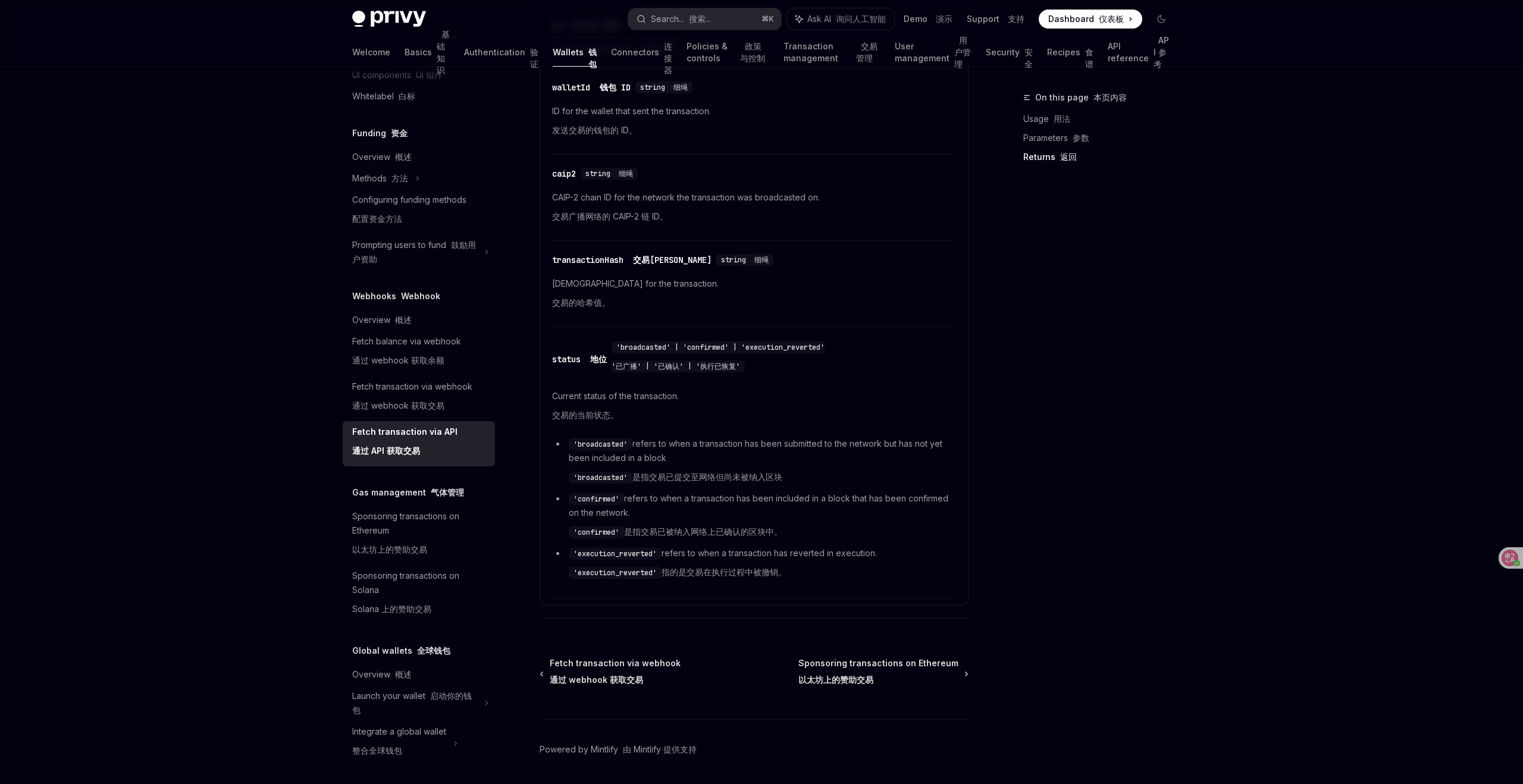
scroll to position [979, 0]
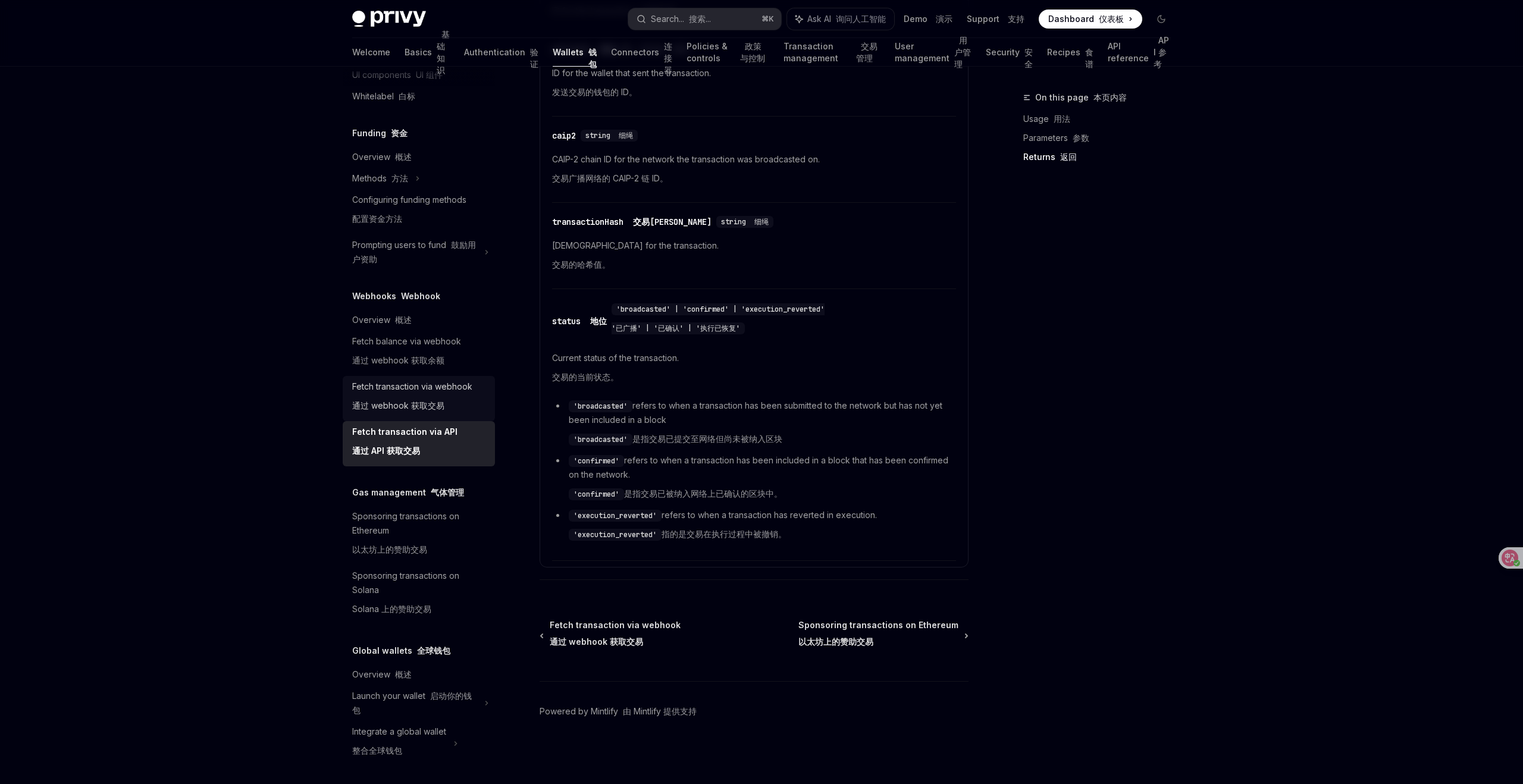
click at [409, 388] on div "Fetch transaction via webhook 通过 webhook 获取交易" at bounding box center [412, 398] width 120 height 38
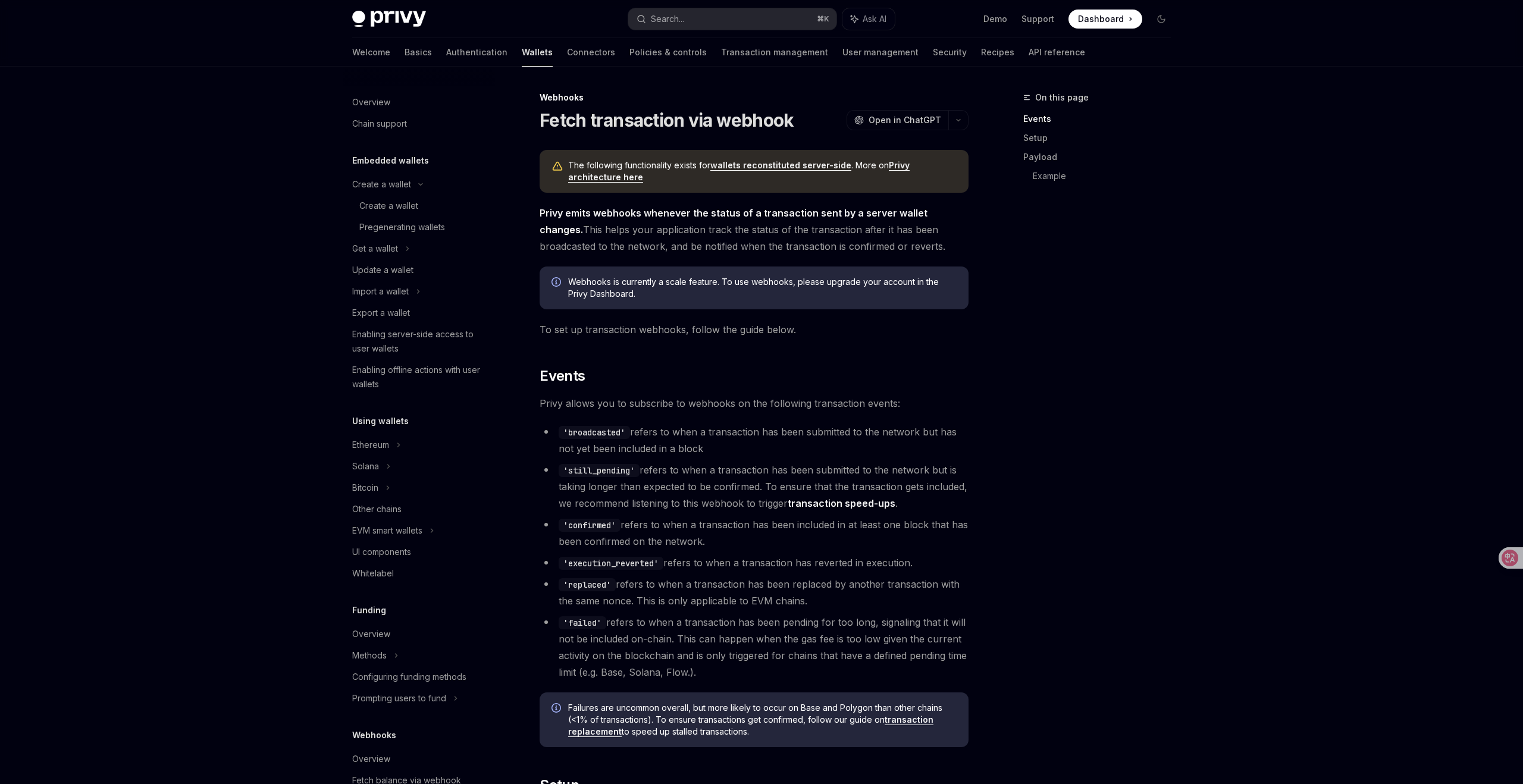
type textarea "*"
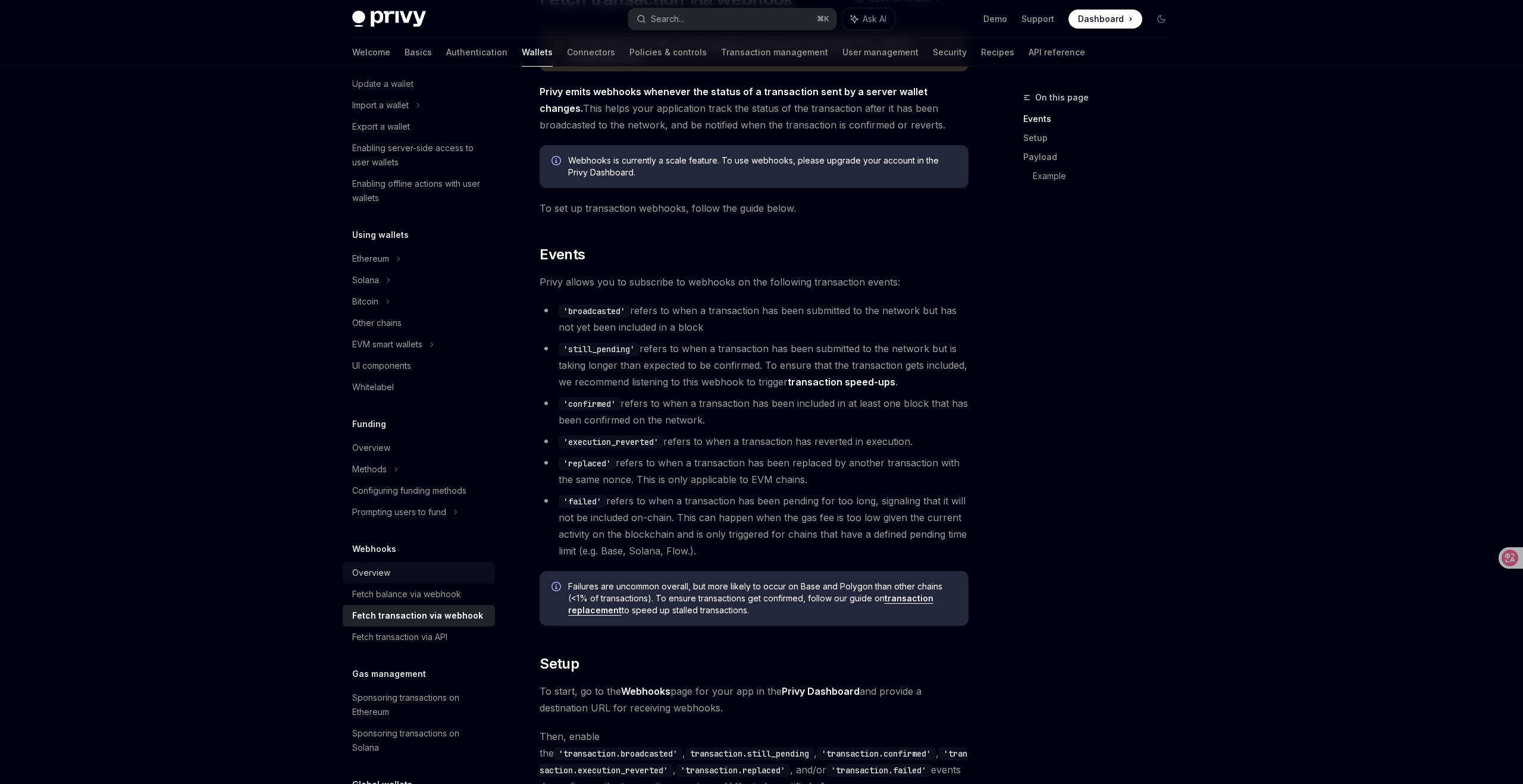
scroll to position [145, 0]
click at [414, 591] on div "Fetch balance via webhook" at bounding box center [406, 593] width 109 height 14
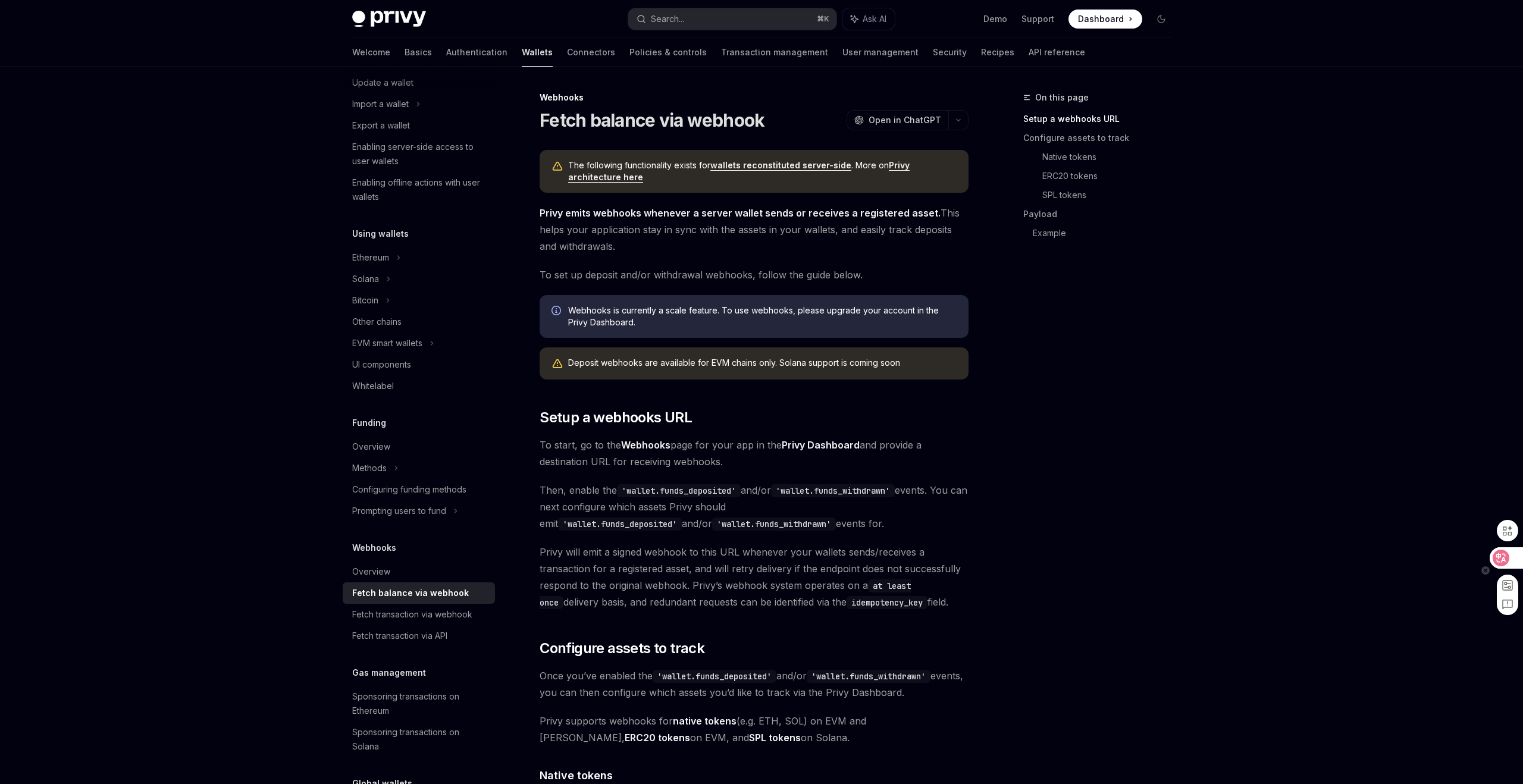
click at [1504, 554] on icon at bounding box center [1501, 557] width 10 height 9
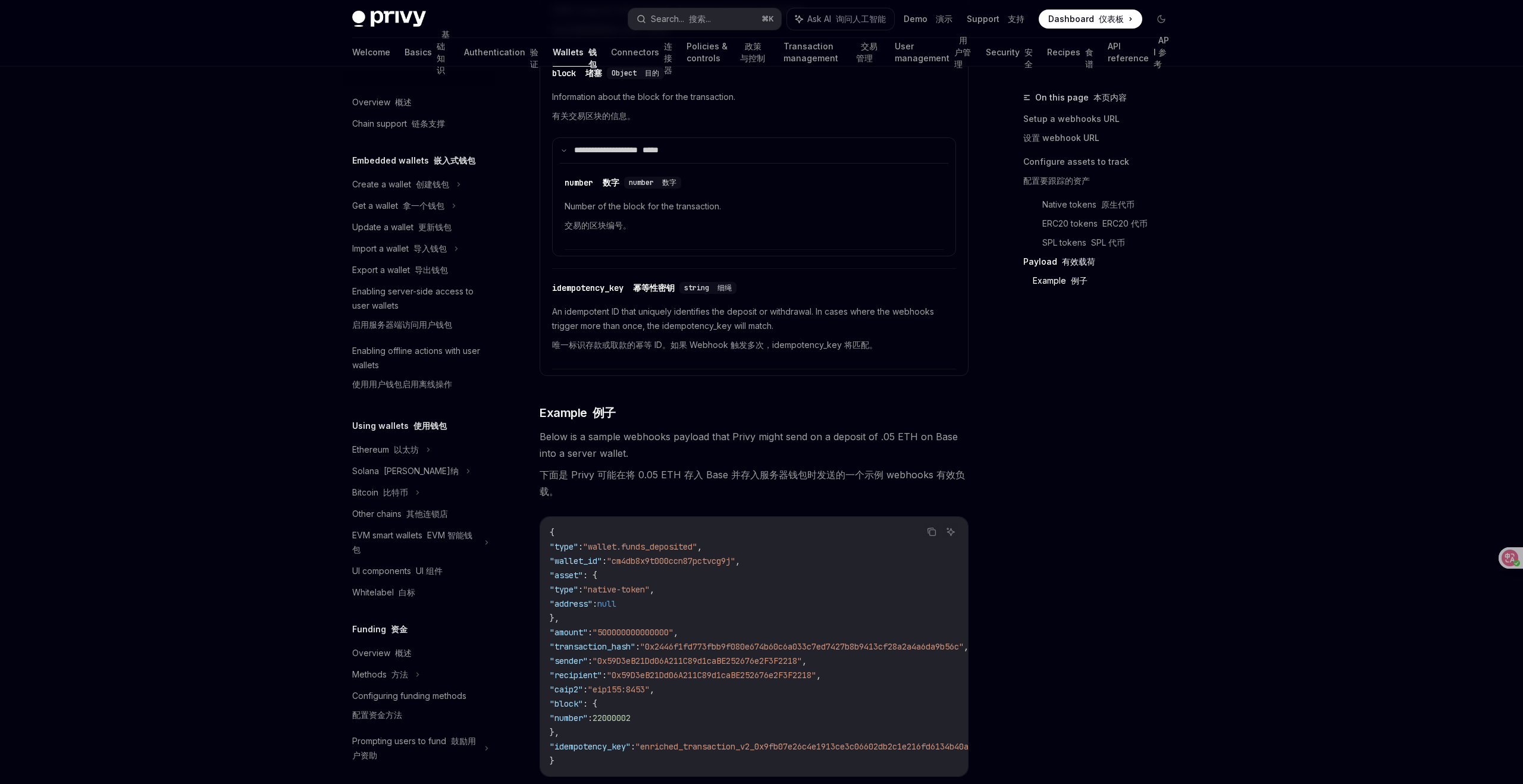
scroll to position [2809, 0]
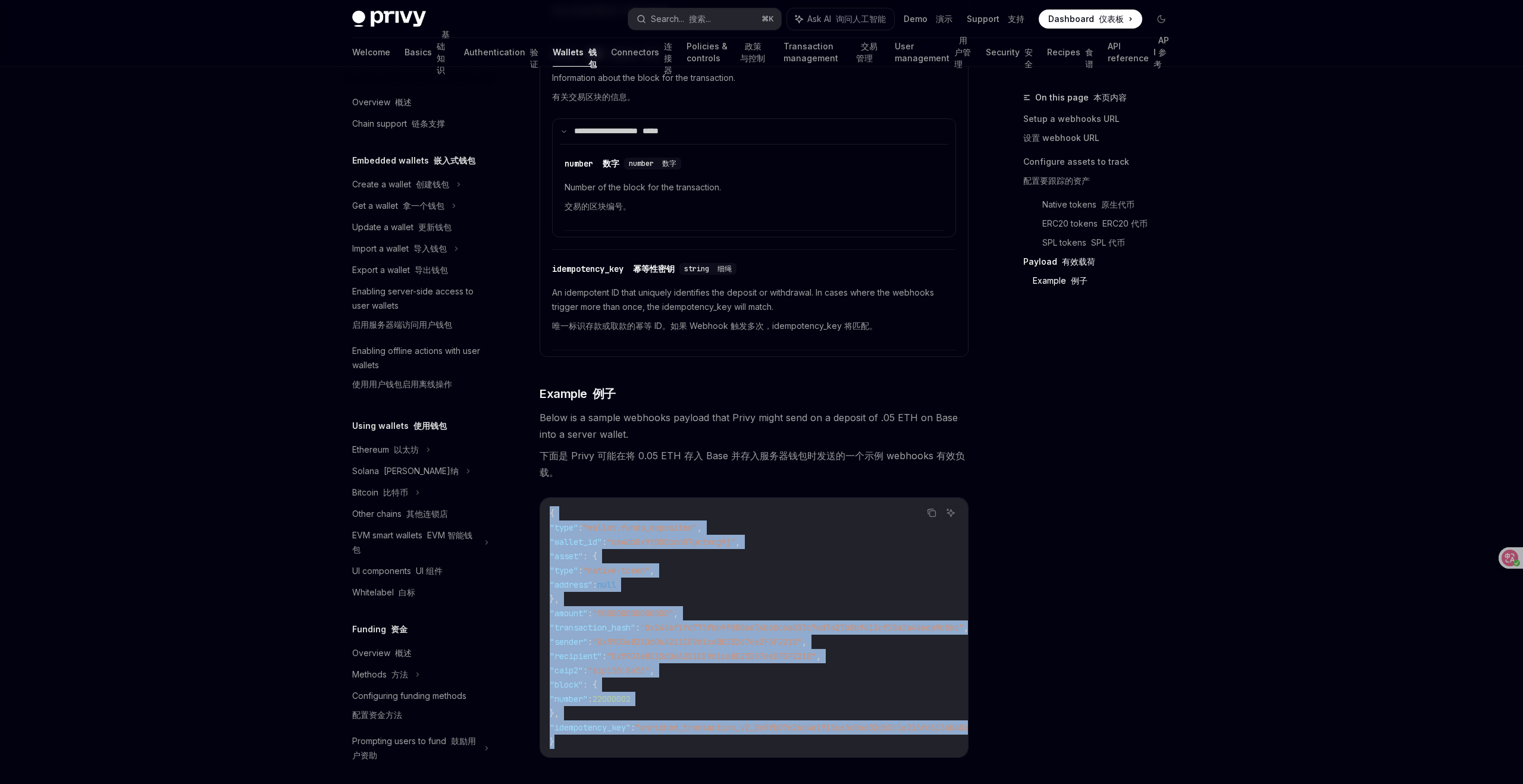
drag, startPoint x: 559, startPoint y: 736, endPoint x: 548, endPoint y: 512, distance: 224.3
click at [548, 511] on div "{ "type" : "wallet.funds_deposited" , "wallet_id" : "cm4db8x9t000ccn87pctvcg9j"…" at bounding box center [754, 628] width 428 height 259
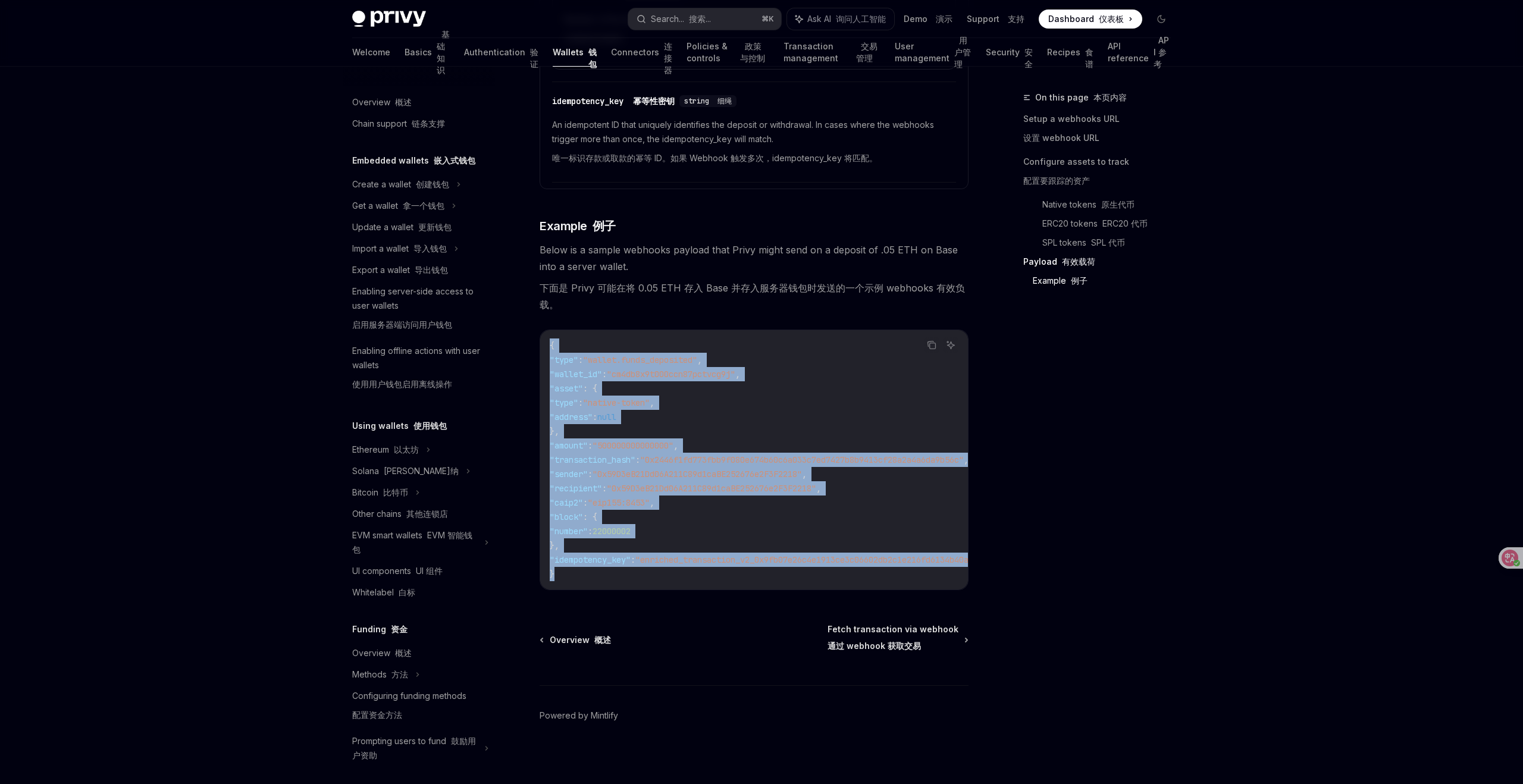
scroll to position [2975, 0]
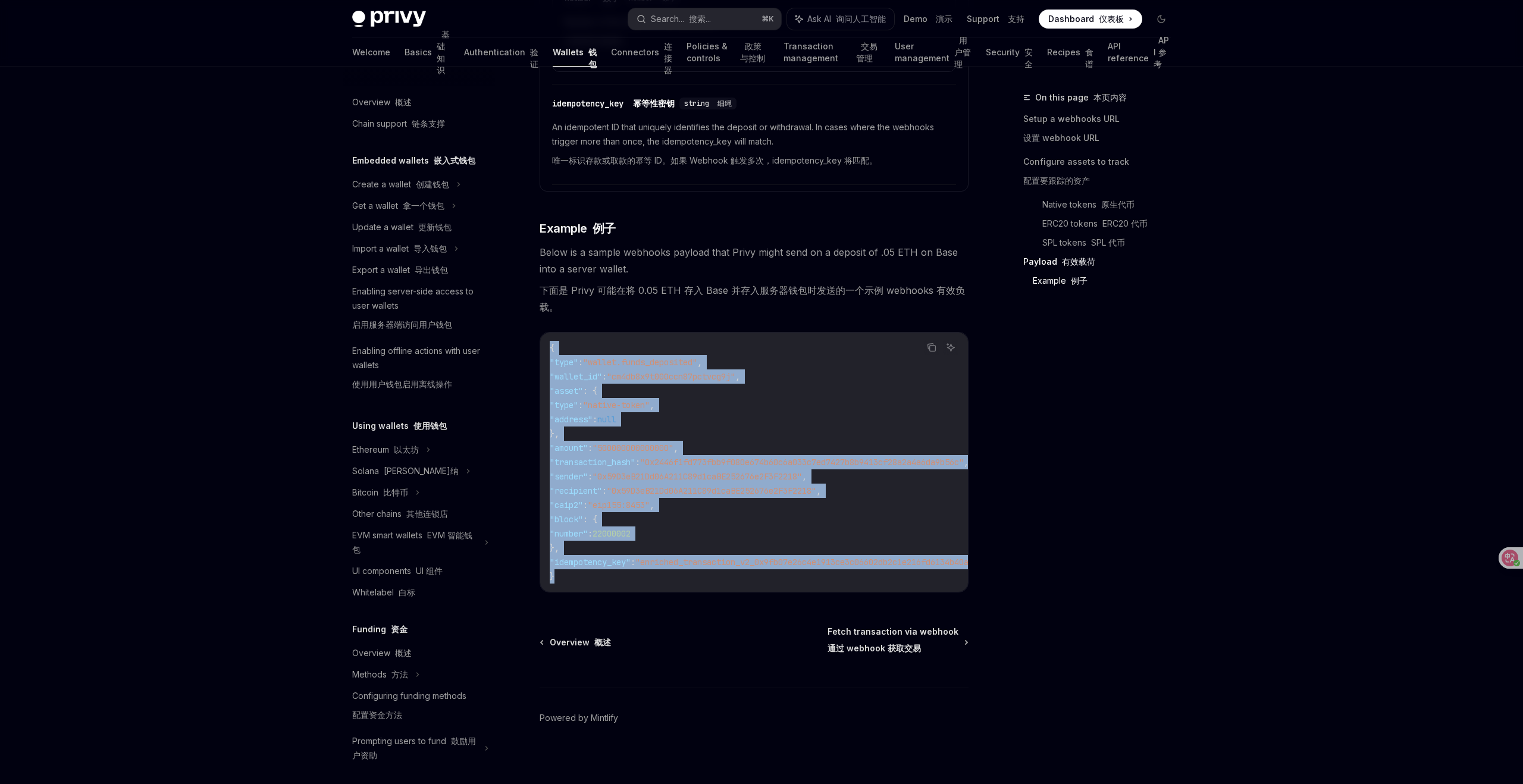
copy code "{ "type" : "wallet.funds_deposited" , "wallet_id" : "cm4db8x9t000ccn87pctvcg9j"…"
click at [752, 471] on span ""0x59D3eB21Dd06A211C89d1caBE252676e2F3F2218"" at bounding box center [697, 476] width 209 height 11
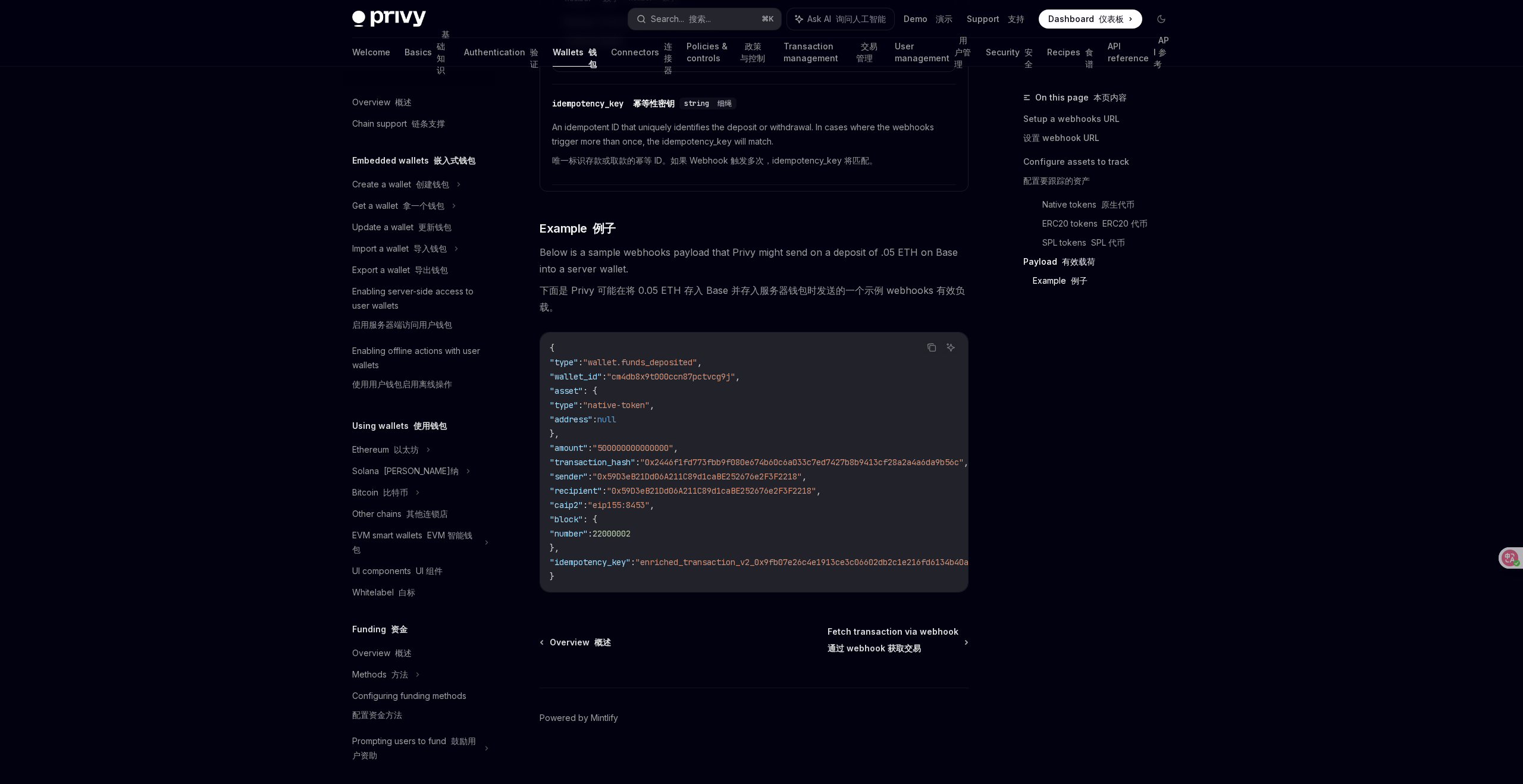
type textarea "*"
